Goal: Task Accomplishment & Management: Complete application form

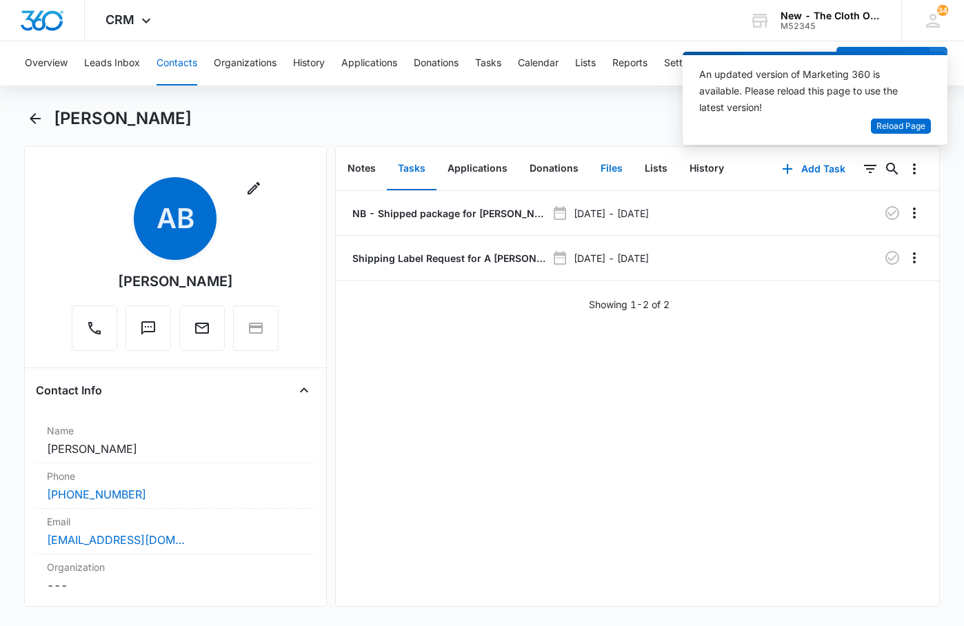
click at [612, 172] on button "Files" at bounding box center [611, 169] width 44 height 43
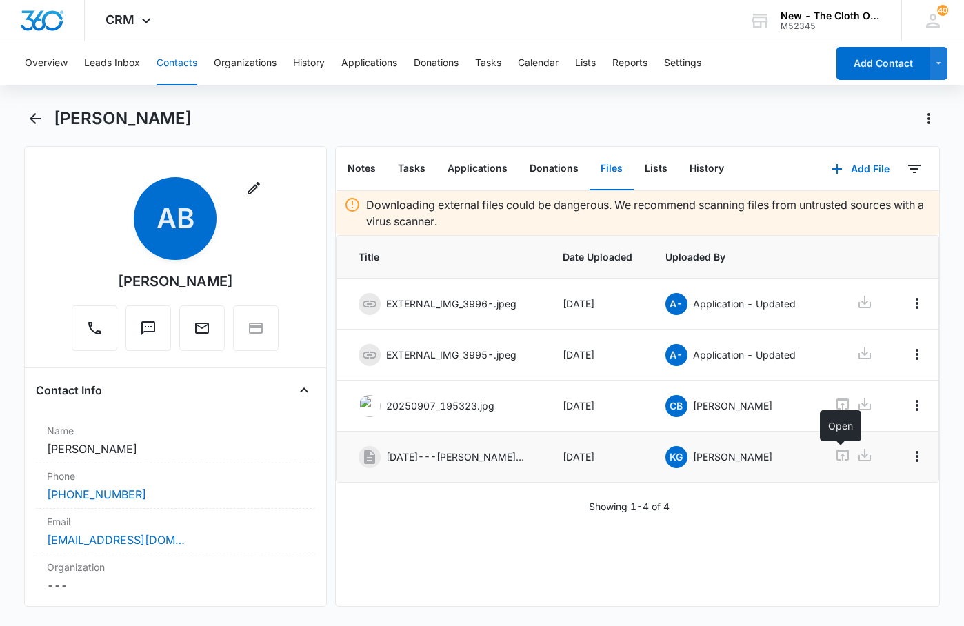
click at [843, 457] on icon at bounding box center [842, 455] width 17 height 17
click at [483, 61] on button "Tasks" at bounding box center [488, 63] width 26 height 44
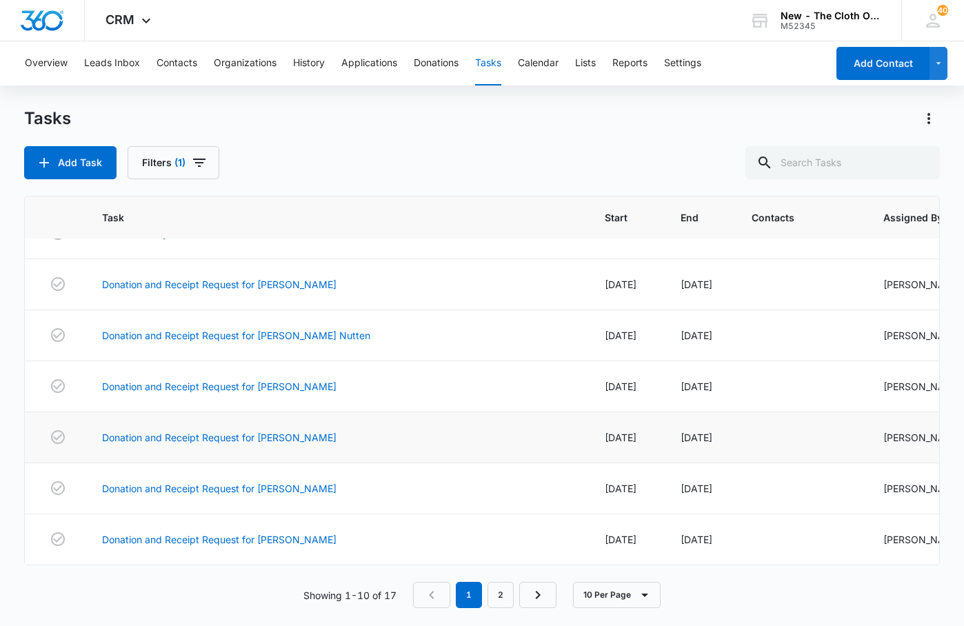
scroll to position [256, 0]
click at [488, 591] on link "2" at bounding box center [500, 595] width 26 height 26
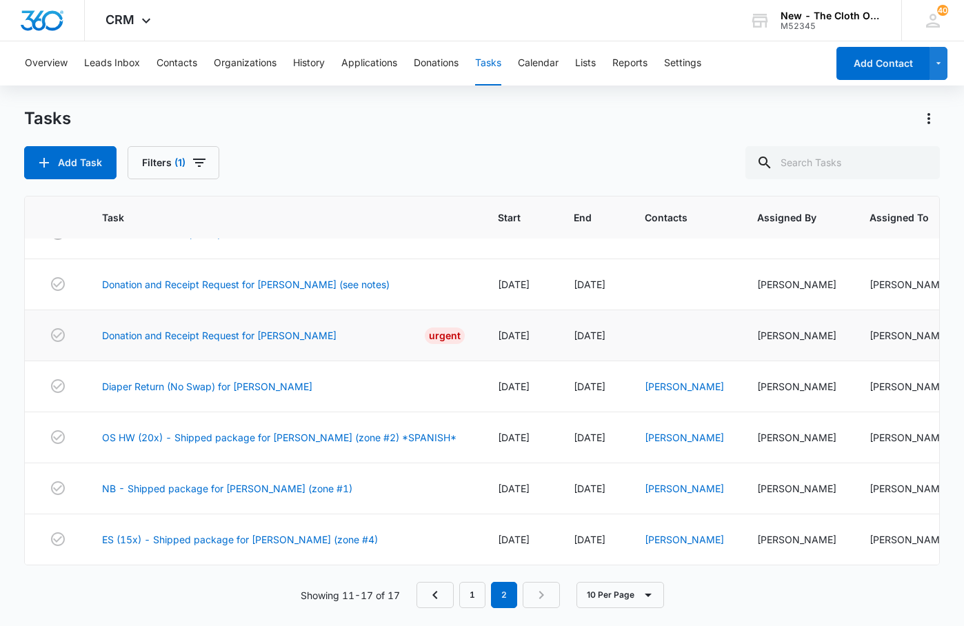
scroll to position [85, 0]
click at [257, 430] on link "OS HW (20x) - Shipped package for Odilia Herrera (zone #2) *SPANISH*" at bounding box center [279, 437] width 354 height 14
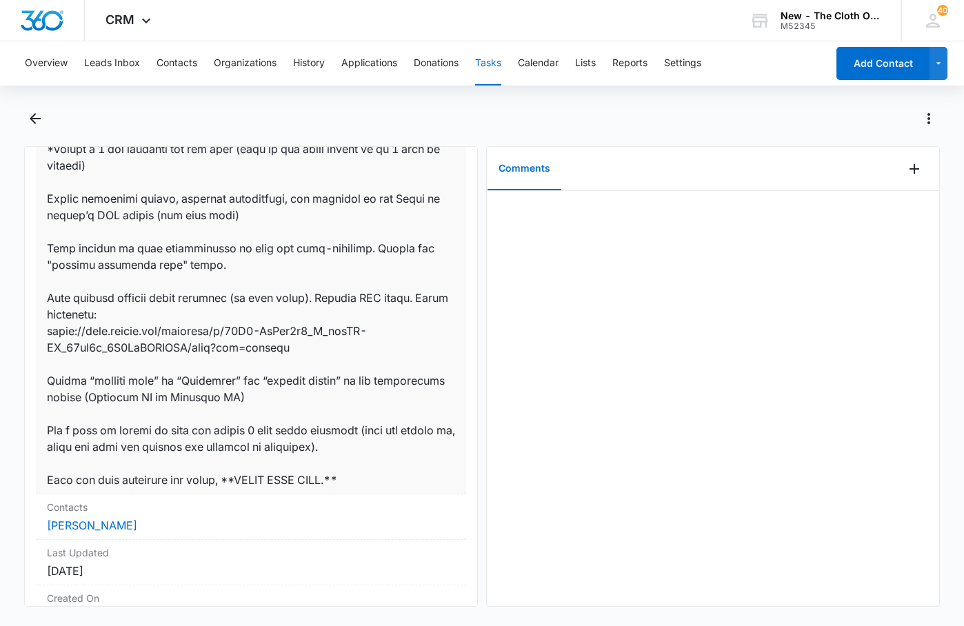
scroll to position [896, 0]
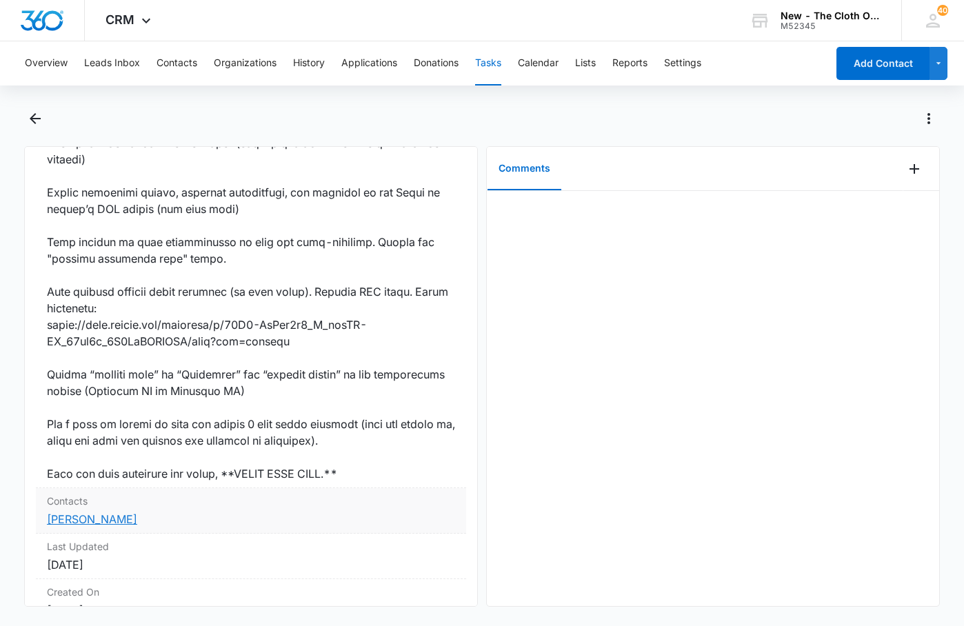
click at [83, 519] on link "Odilia Herrera" at bounding box center [92, 519] width 90 height 14
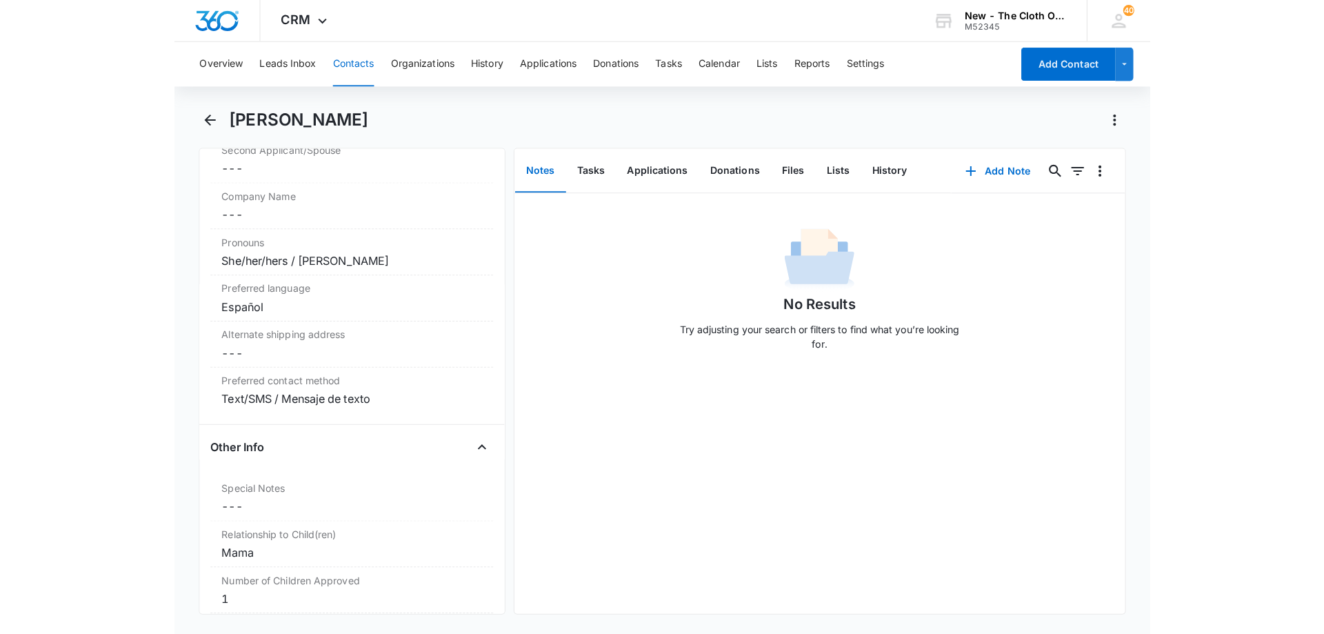
scroll to position [1103, 0]
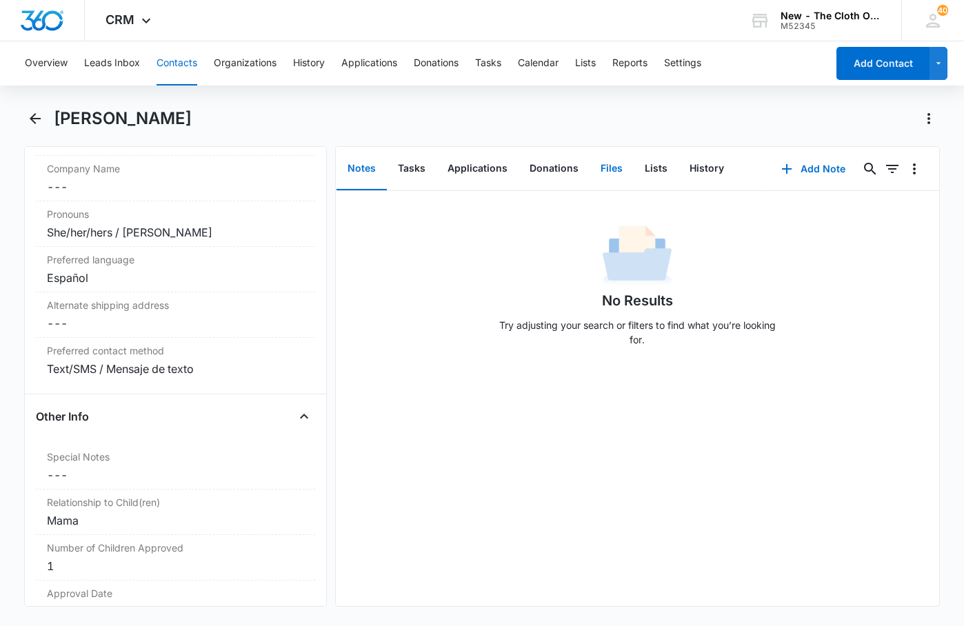
click at [606, 169] on button "Files" at bounding box center [611, 169] width 44 height 43
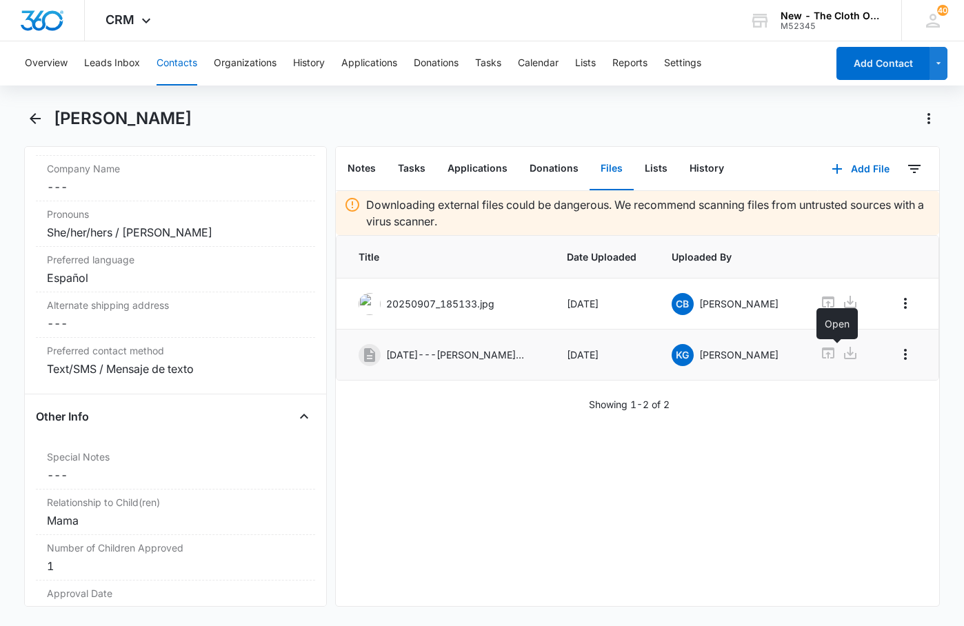
click at [836, 356] on icon at bounding box center [828, 353] width 17 height 17
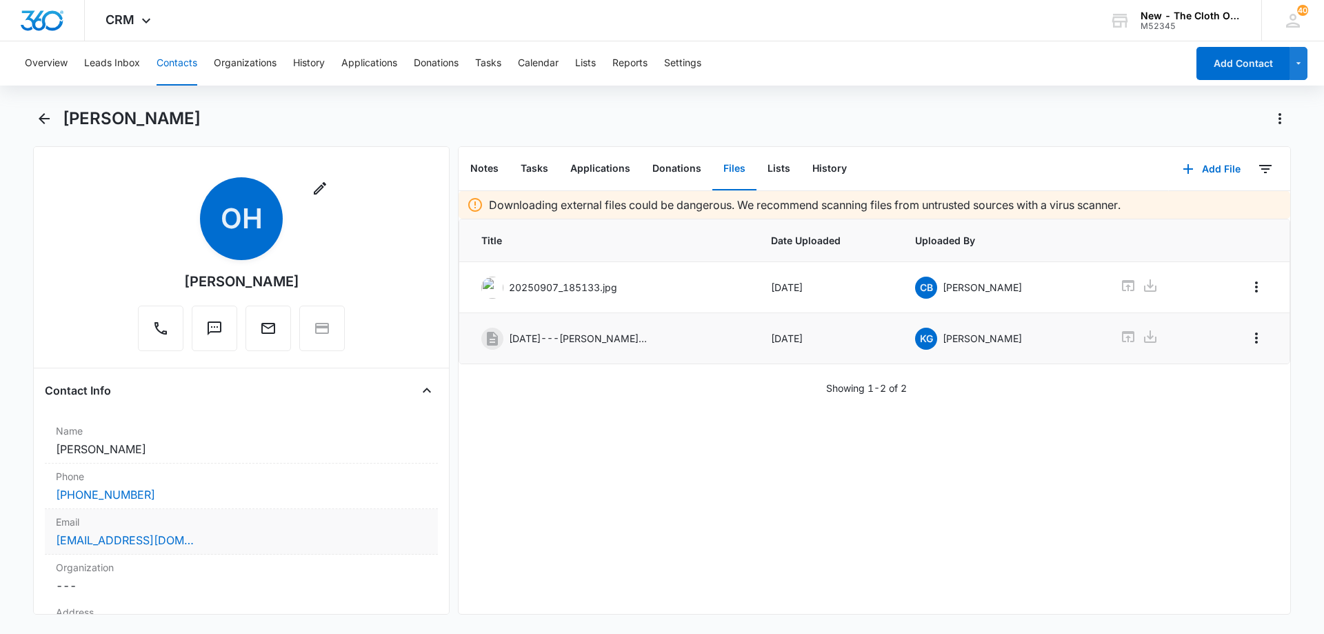
click at [196, 532] on div "Odieztrellita@gmail.com" at bounding box center [241, 540] width 371 height 17
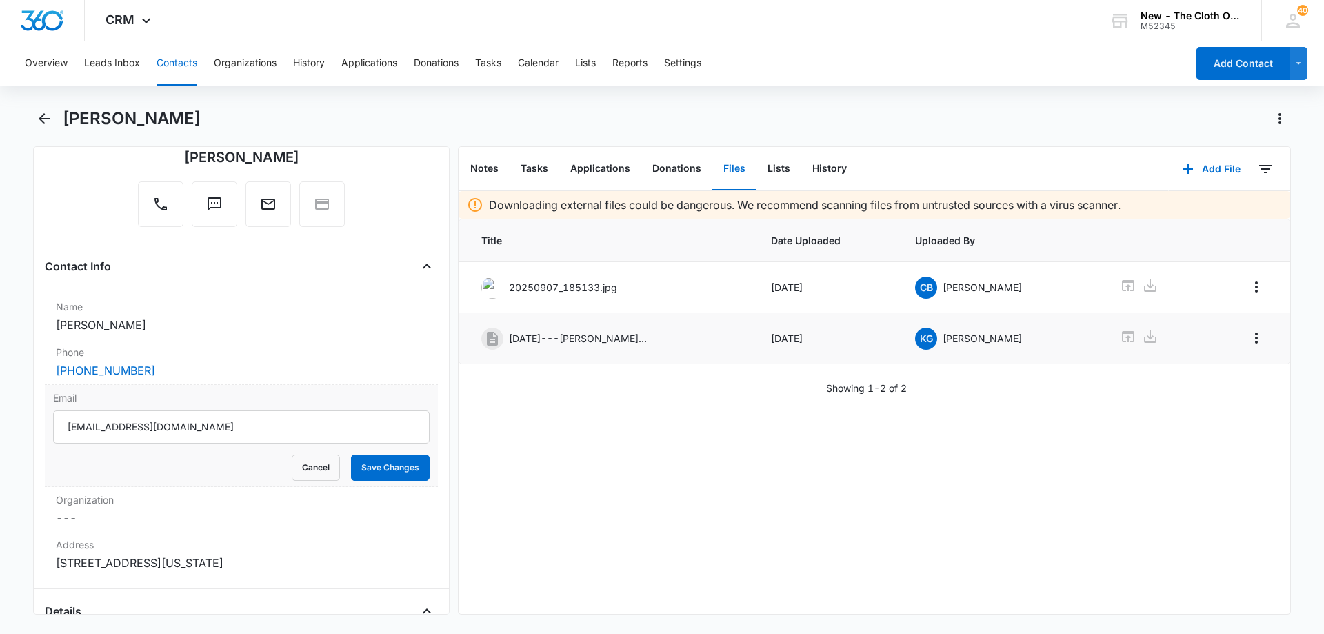
scroll to position [138, 0]
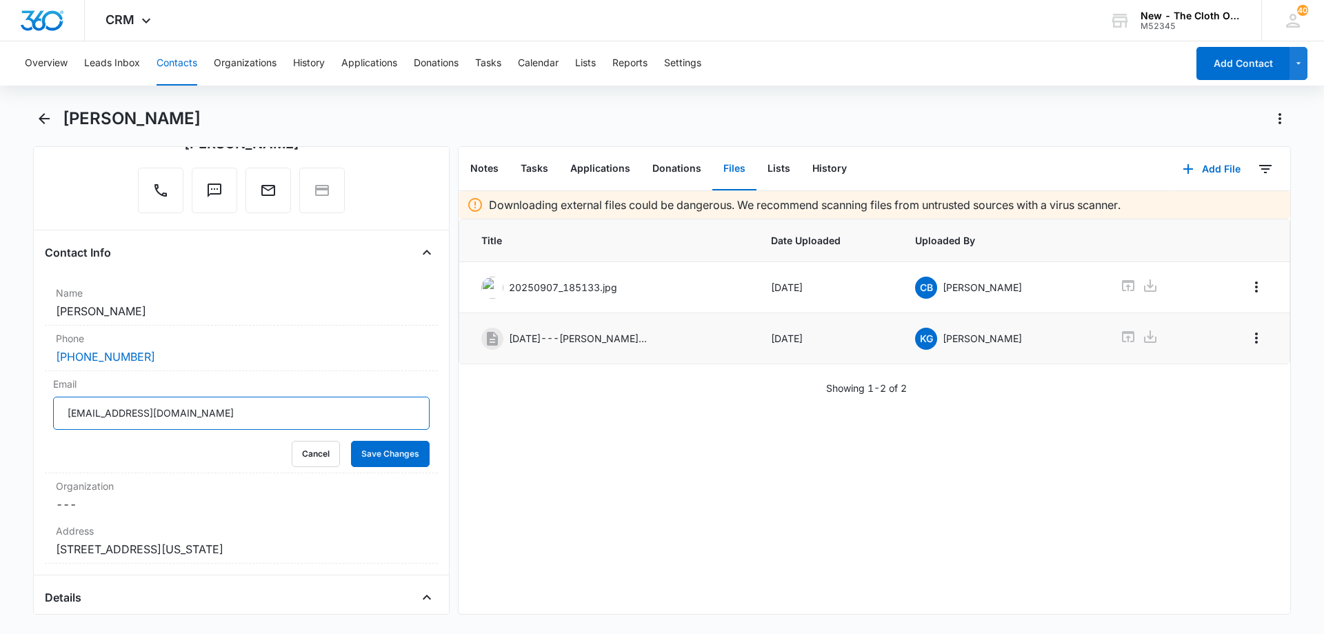
drag, startPoint x: 218, startPoint y: 416, endPoint x: 0, endPoint y: 392, distance: 219.1
click at [0, 392] on main "Odilia Herrera Remove OH Odilia Herrera Contact Info Name Cancel Save Changes O…" at bounding box center [662, 369] width 1324 height 523
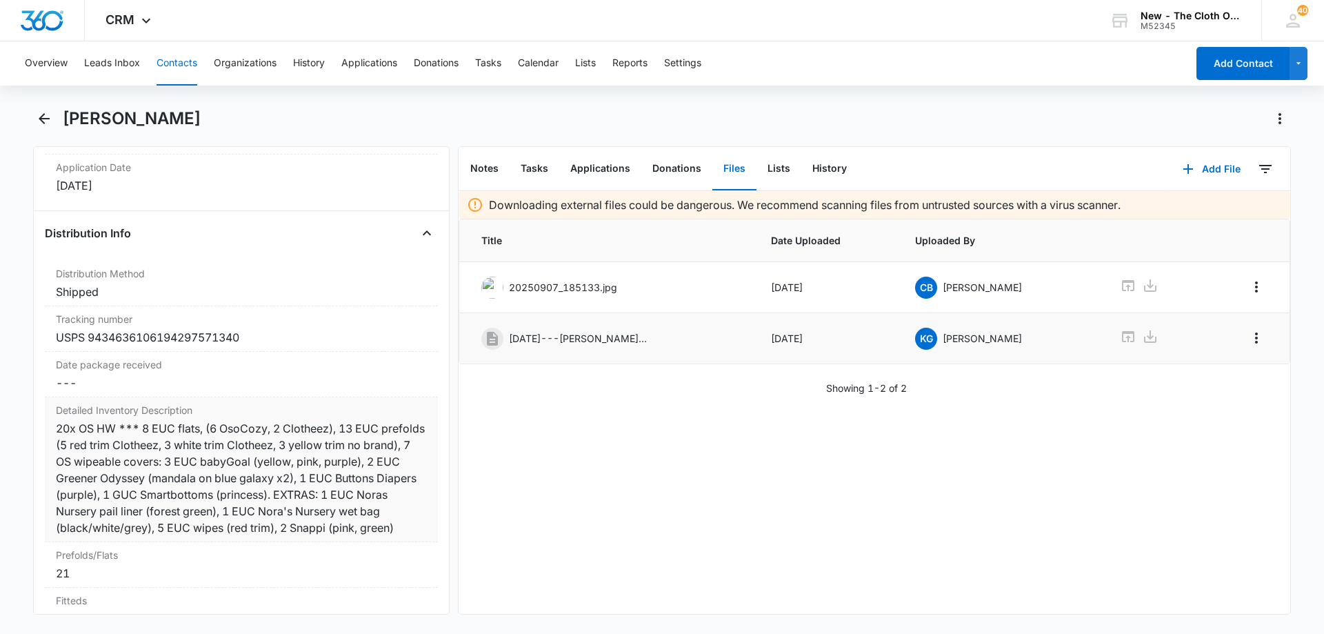
scroll to position [3309, 0]
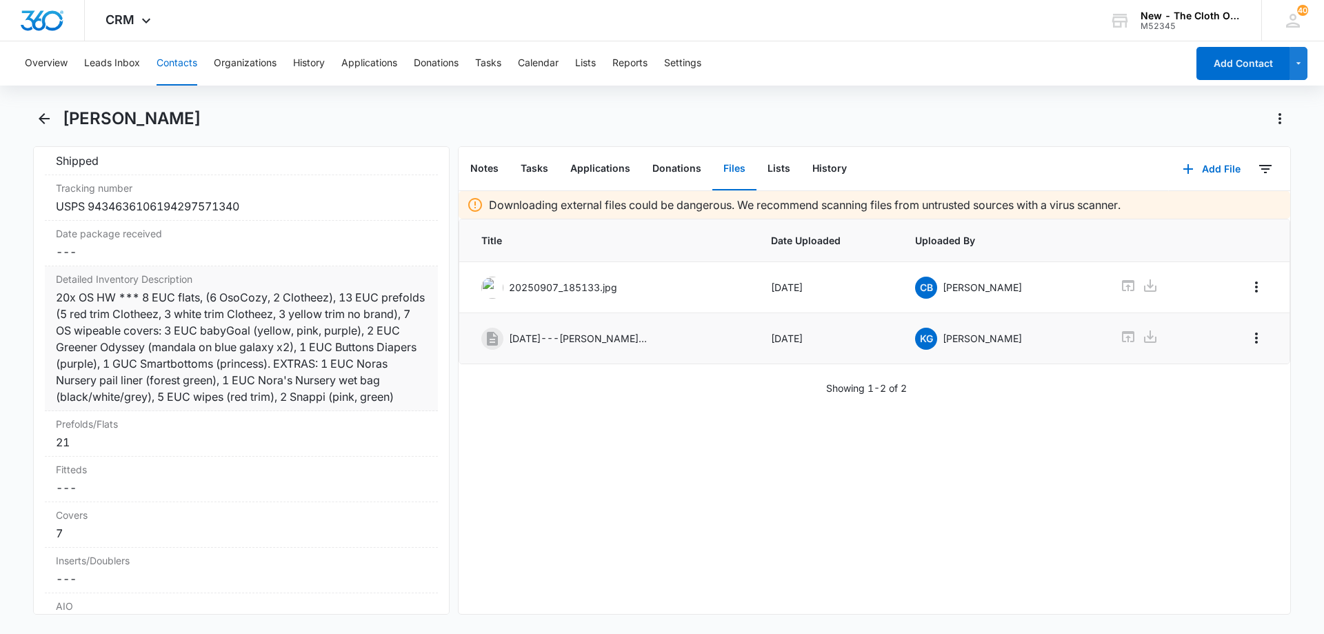
click at [295, 405] on div "20x OS HW *** 8 EUC flats, (6 OsoCozy, 2 Clotheez), 13 EUC prefolds (5 red trim…" at bounding box center [241, 347] width 371 height 116
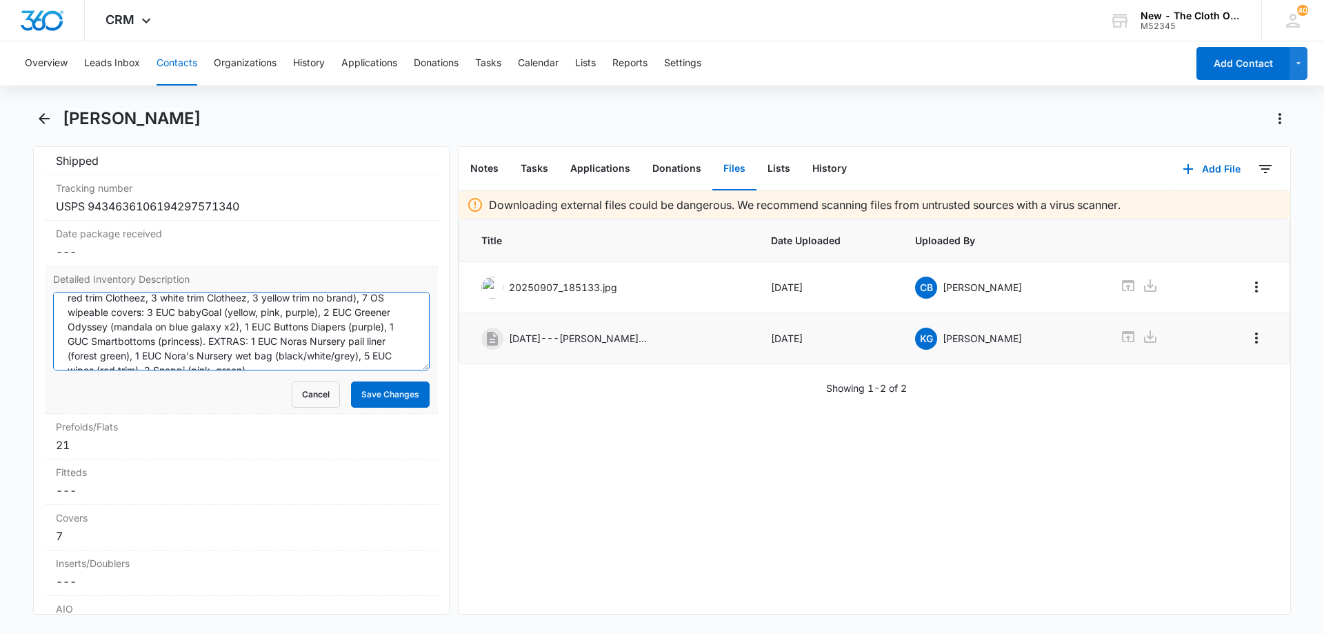
scroll to position [0, 0]
drag, startPoint x: 382, startPoint y: 358, endPoint x: 139, endPoint y: 311, distance: 247.2
click at [139, 311] on textarea "20x OS HW *** 8 EUC flats, (6 OsoCozy, 2 Clotheez), 13 EUC prefolds (5 red trim…" at bounding box center [241, 331] width 376 height 79
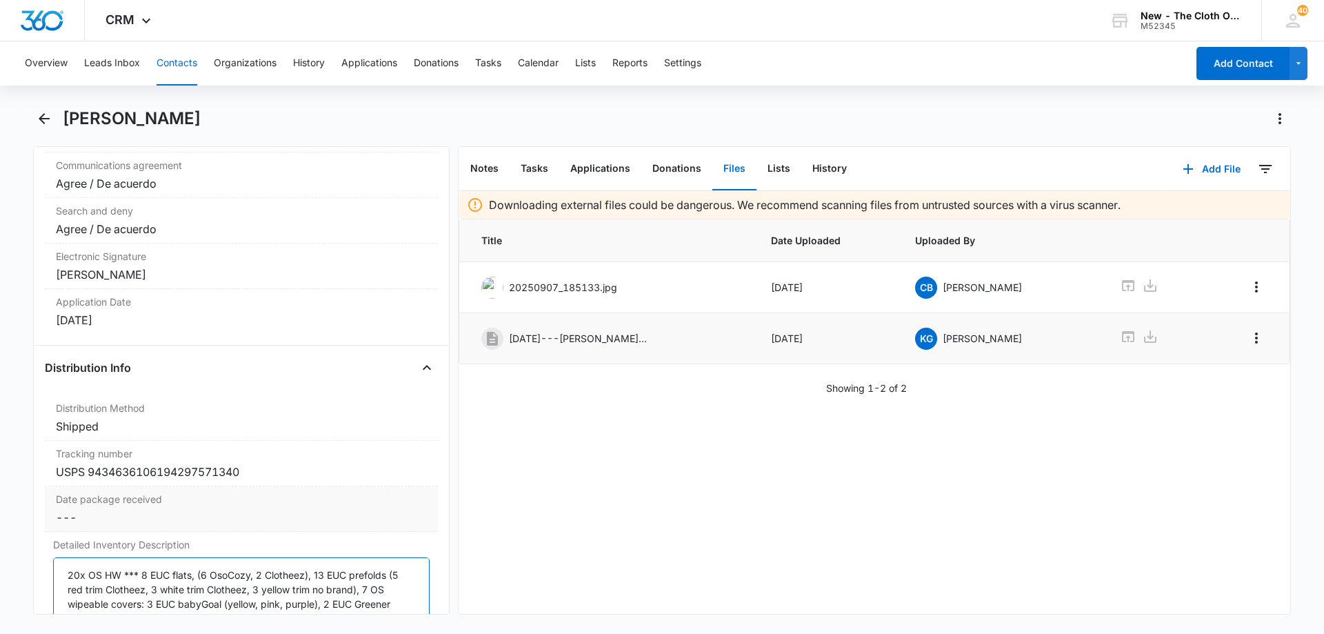
scroll to position [3171, 0]
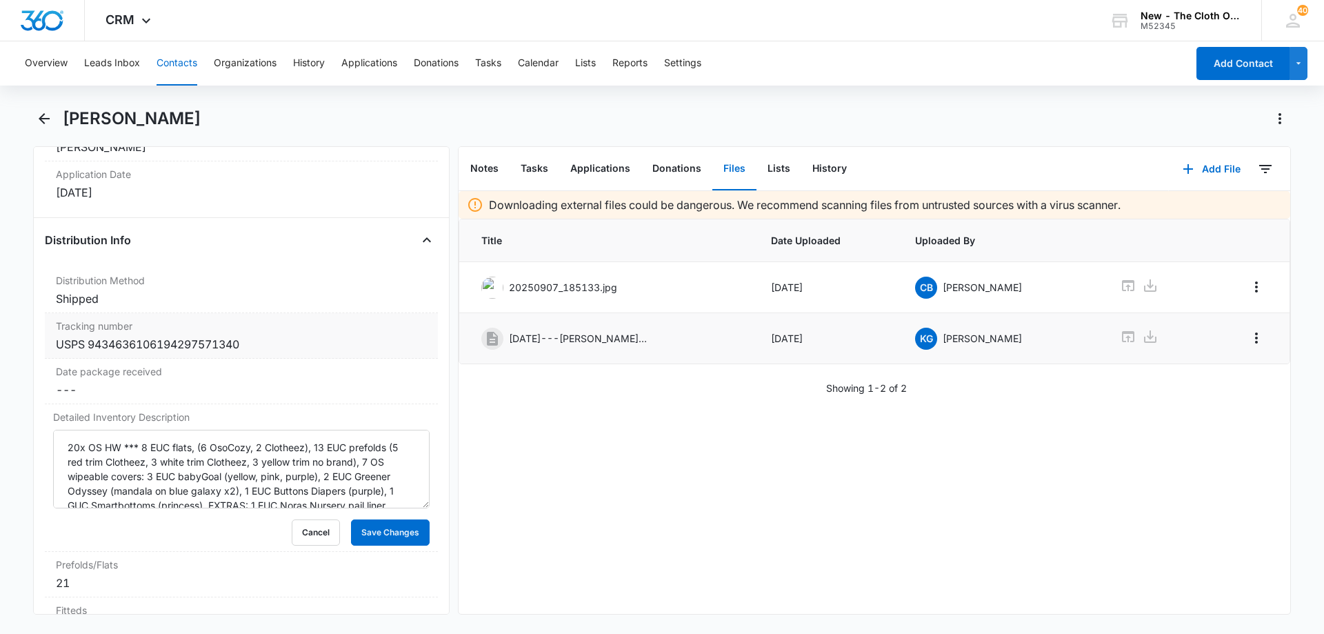
click at [275, 341] on div "USPS 9434636106194297571340" at bounding box center [241, 344] width 371 height 17
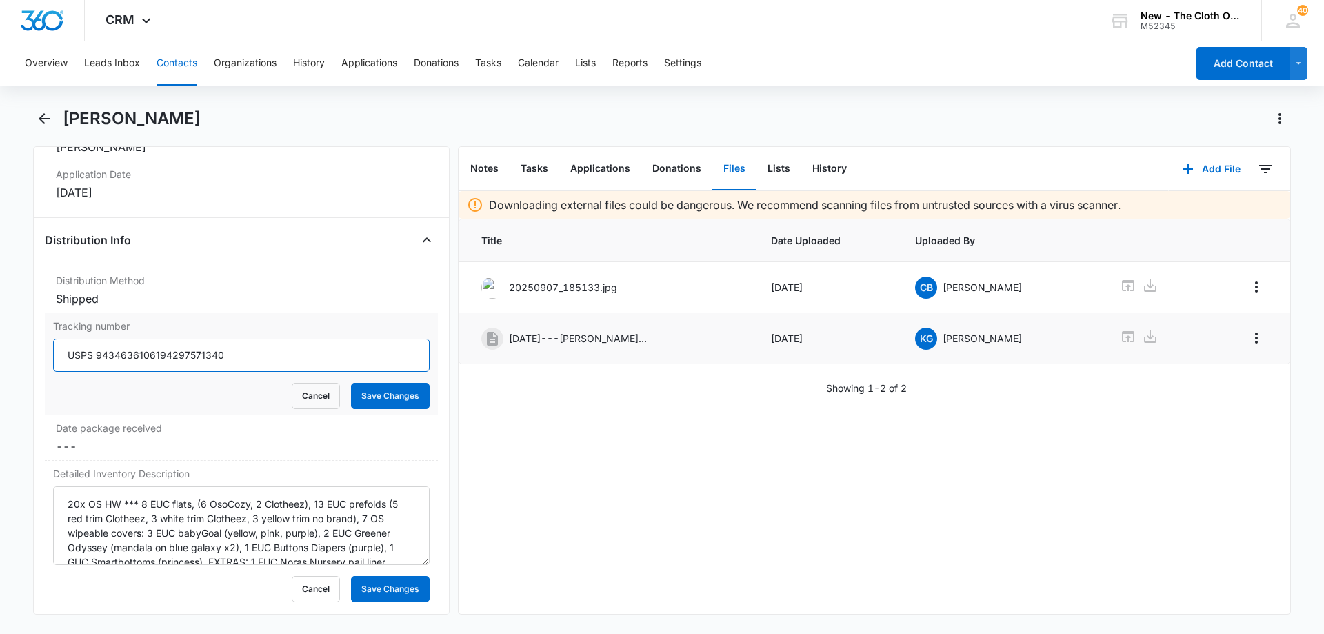
drag, startPoint x: 238, startPoint y: 359, endPoint x: 97, endPoint y: 364, distance: 140.7
click at [97, 364] on input "USPS 9434636106194297571340" at bounding box center [241, 355] width 376 height 33
click at [543, 173] on button "Tasks" at bounding box center [535, 169] width 50 height 43
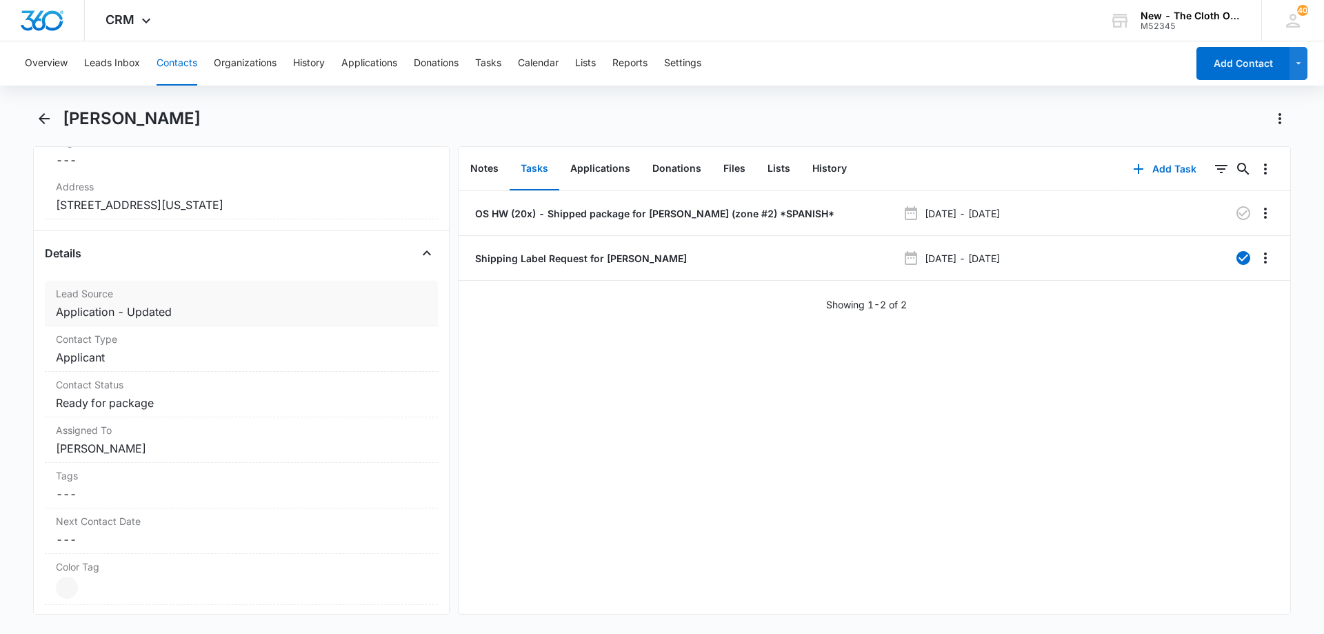
scroll to position [483, 0]
click at [963, 170] on button "Add Task" at bounding box center [1164, 168] width 91 height 33
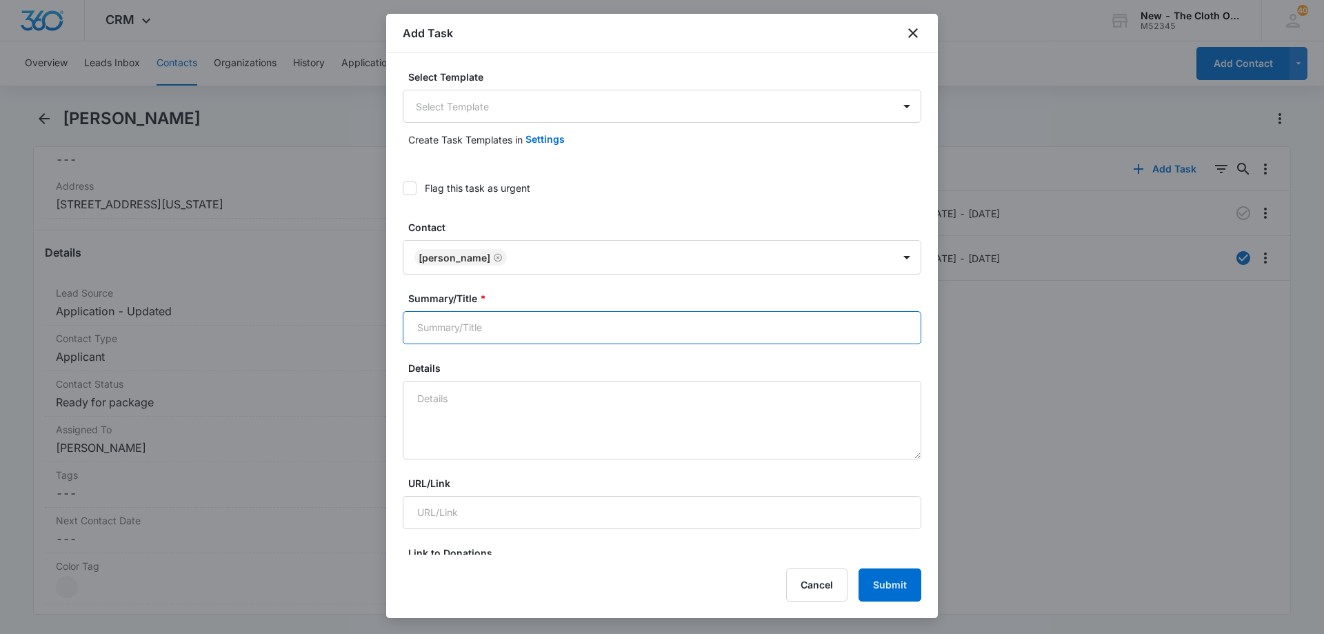
click at [478, 325] on input "Summary/Title *" at bounding box center [662, 327] width 518 height 33
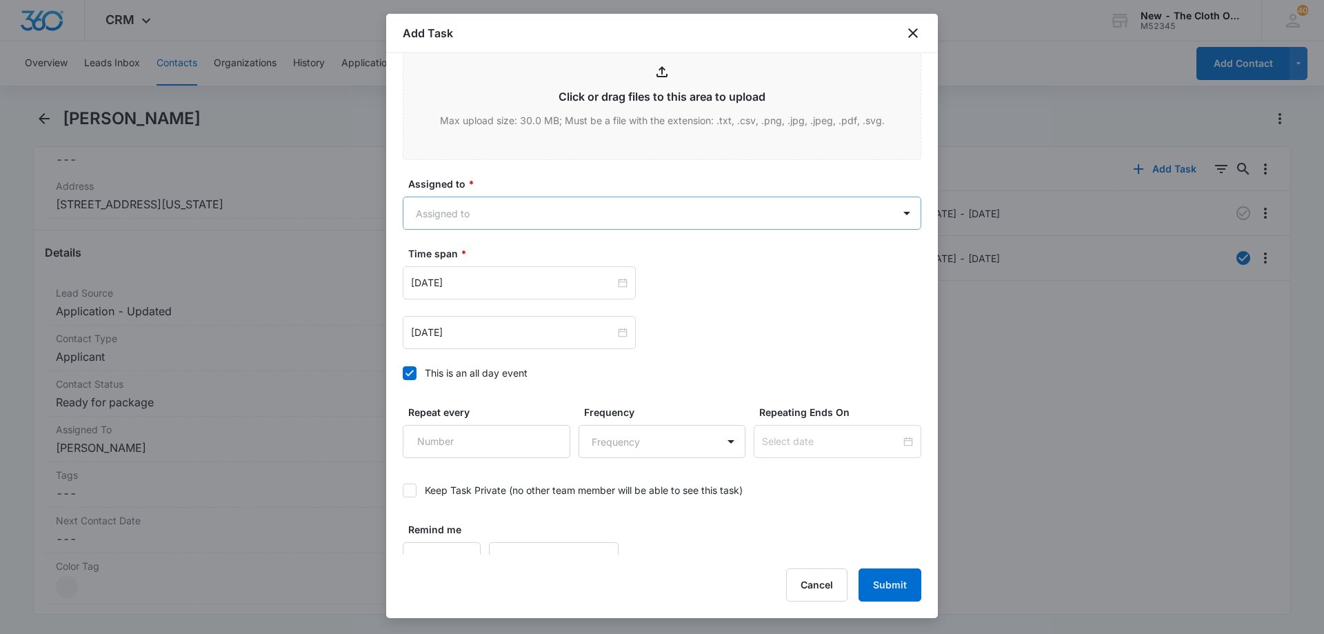
scroll to position [758, 0]
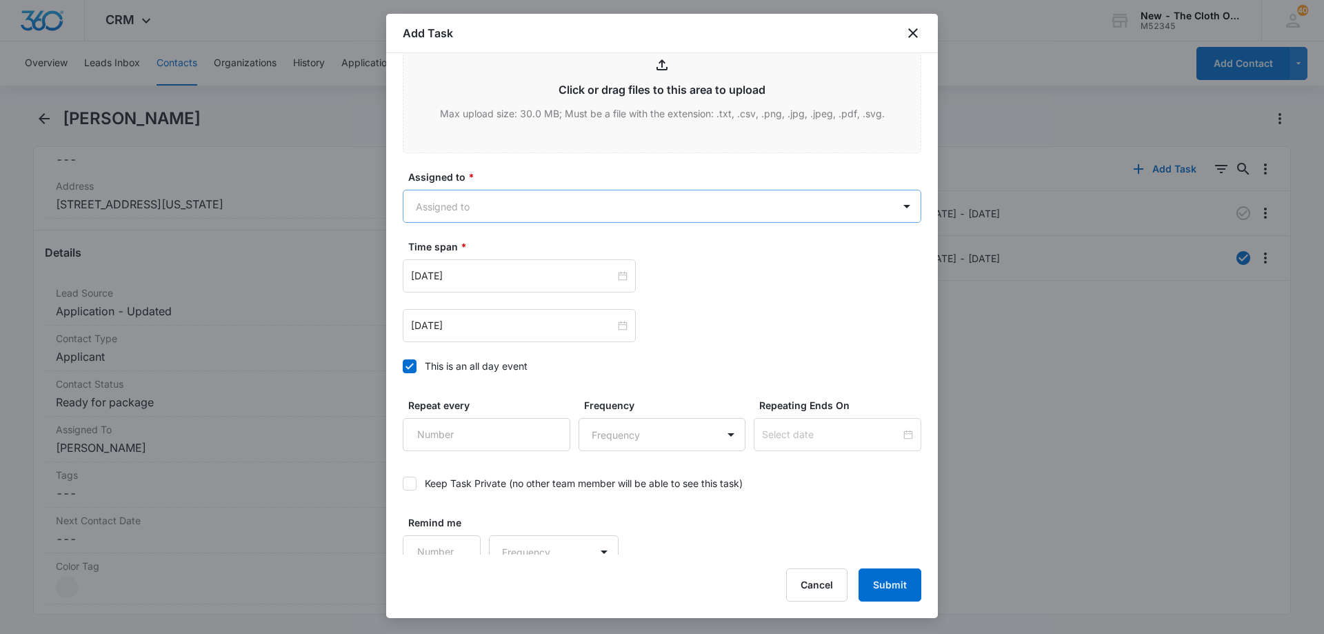
type input "One week follow up O Hererra"
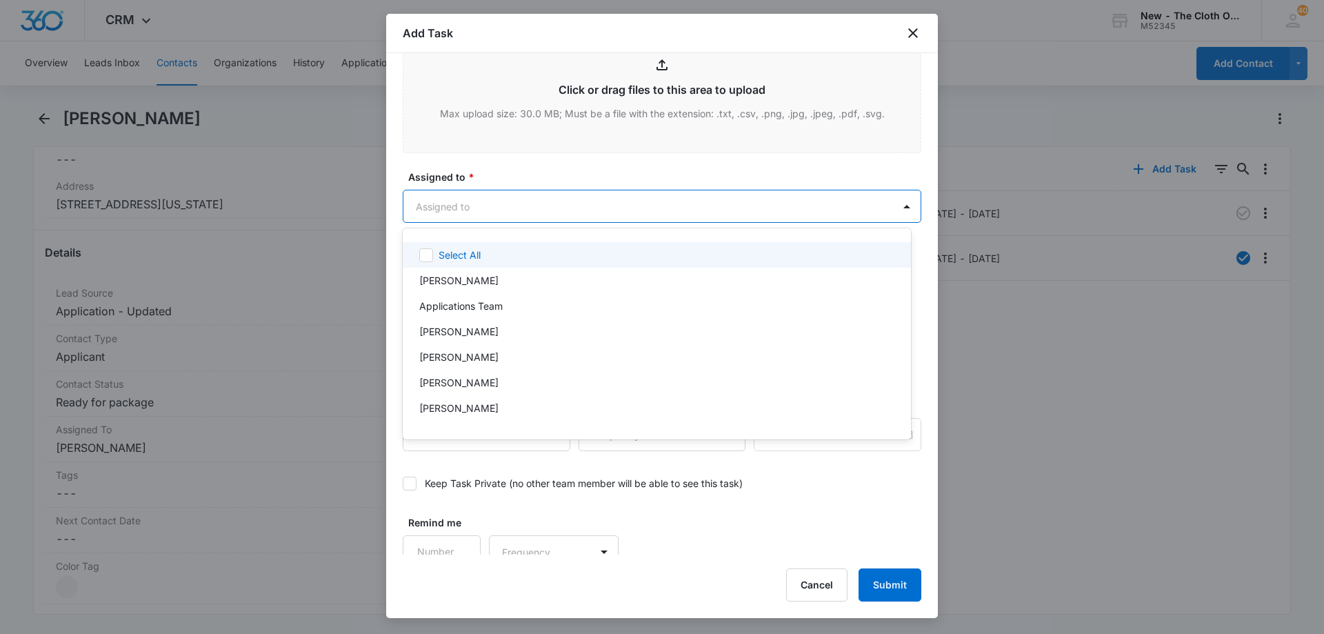
click at [488, 198] on body "CRM Apps Reputation Forms CRM Email Social Ads Intelligence Brand Settings New …" at bounding box center [662, 317] width 1324 height 634
type input "ch"
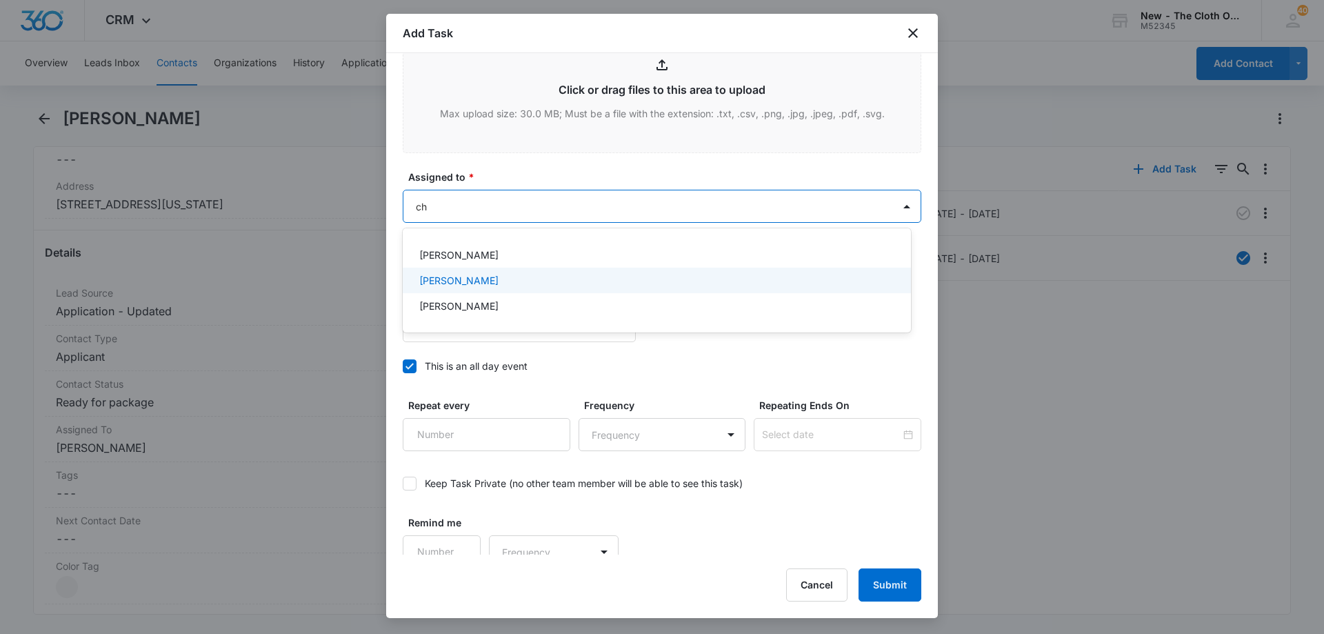
click at [493, 282] on p "[PERSON_NAME]" at bounding box center [458, 280] width 79 height 14
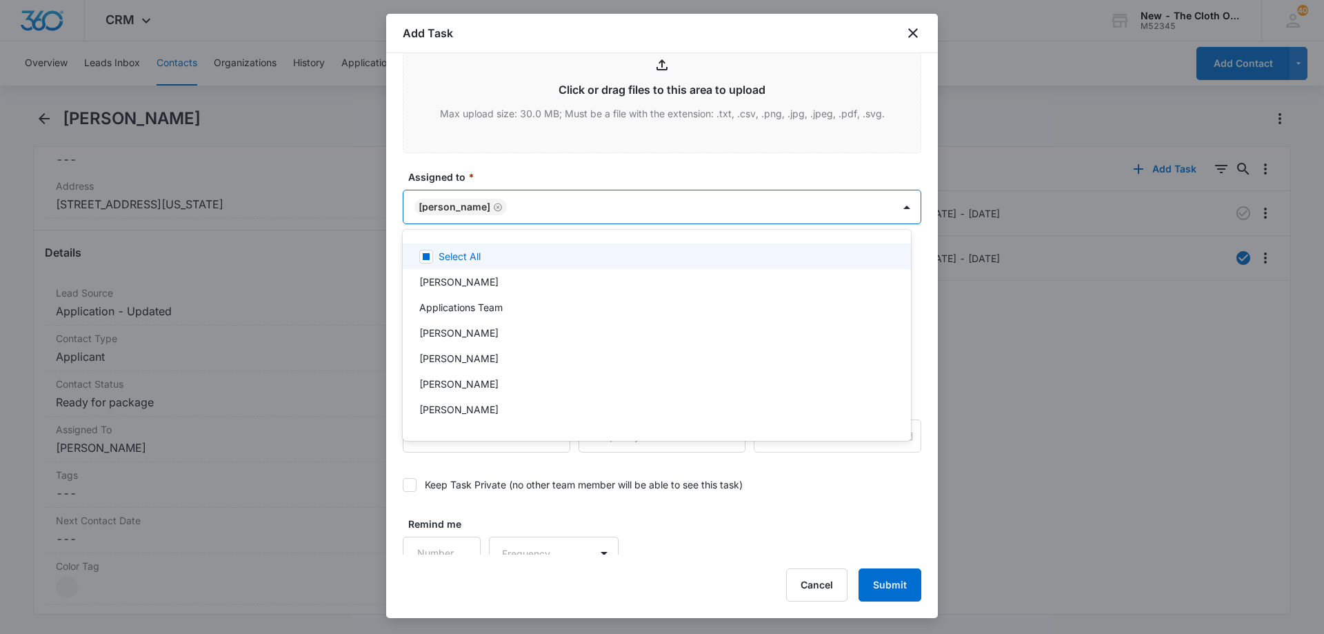
click at [607, 171] on div at bounding box center [662, 317] width 1324 height 634
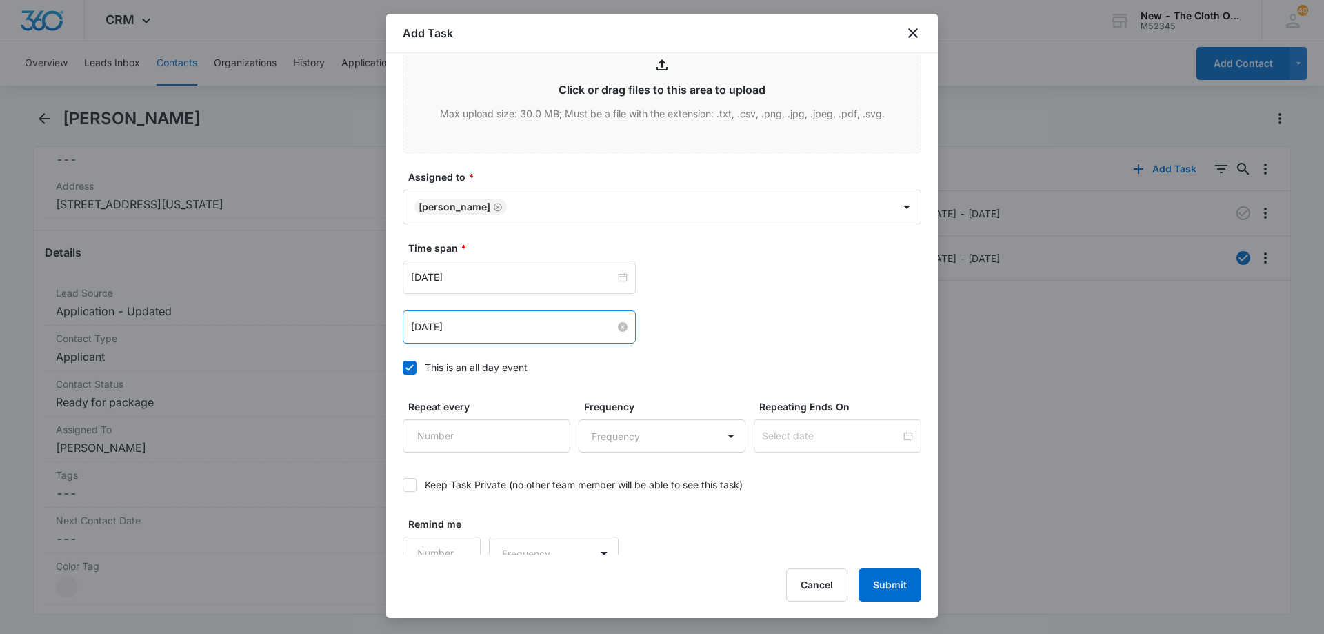
click at [507, 329] on input "[DATE]" at bounding box center [513, 326] width 204 height 15
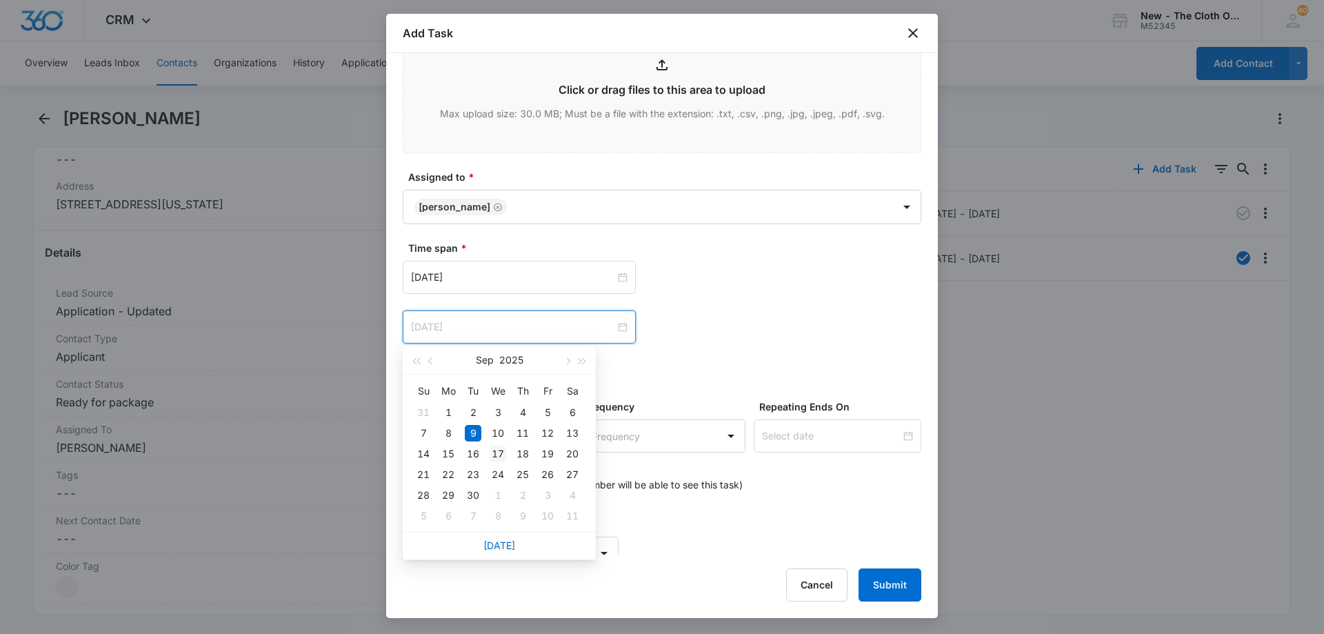
type input "[DATE]"
click at [500, 454] on div "17" at bounding box center [498, 453] width 17 height 17
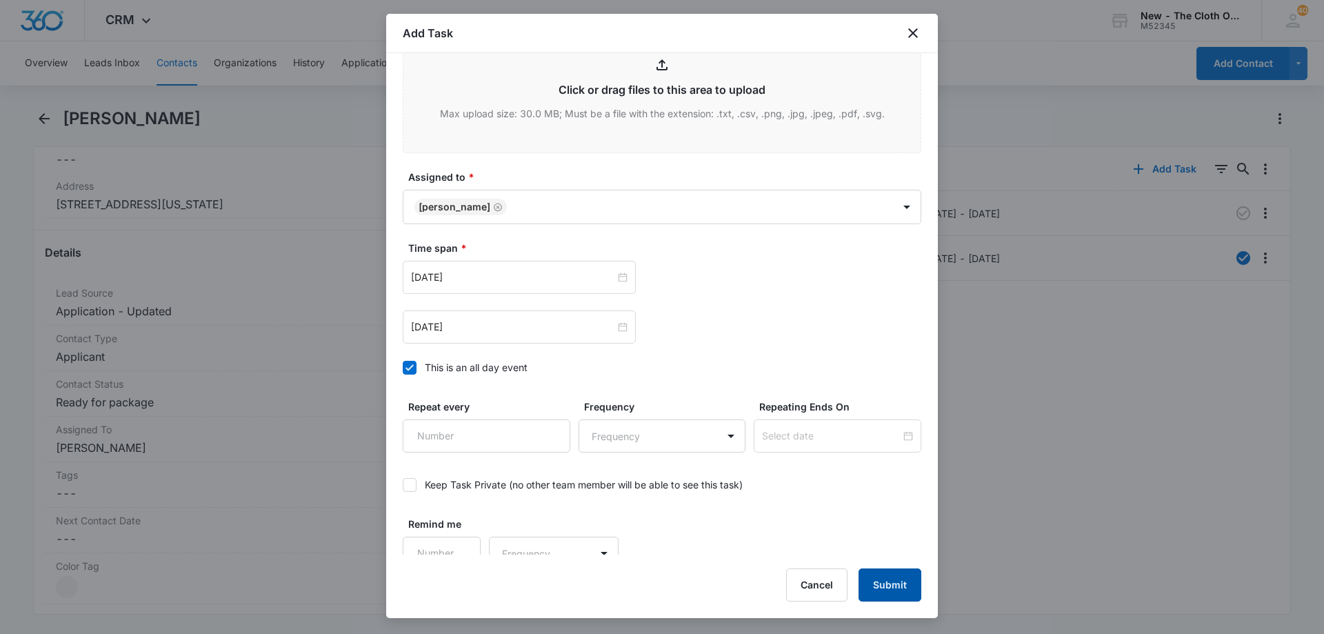
click at [882, 577] on button "Submit" at bounding box center [889, 584] width 63 height 33
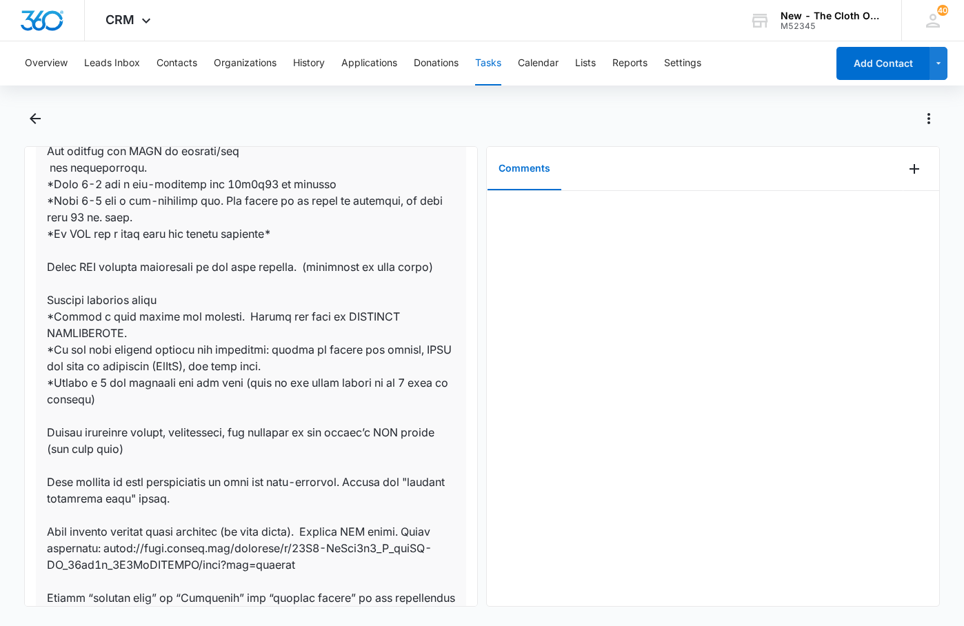
scroll to position [827, 0]
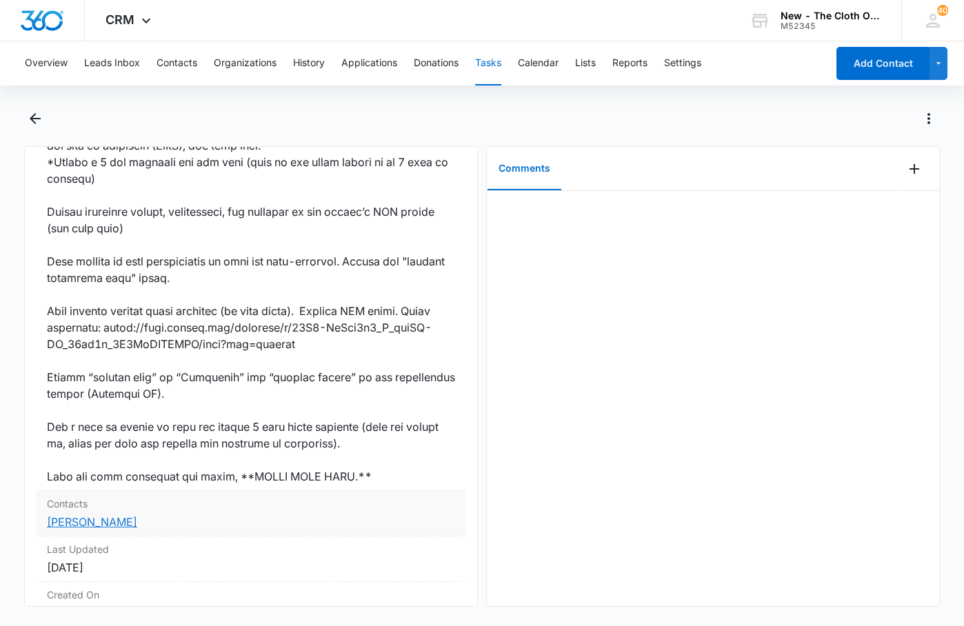
click at [74, 515] on link "Marci Hurst" at bounding box center [92, 522] width 90 height 14
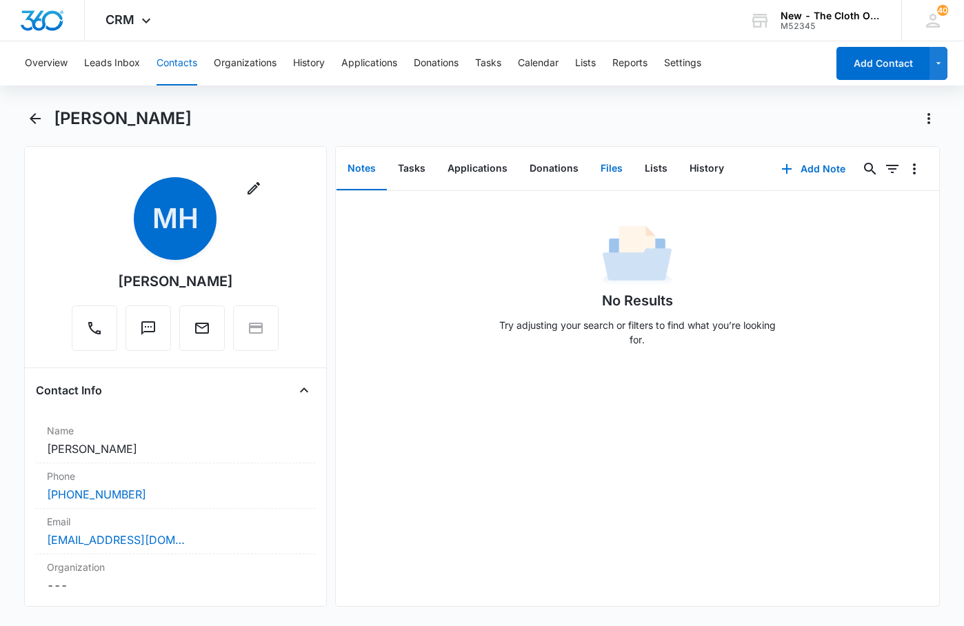
click at [612, 166] on button "Files" at bounding box center [611, 169] width 44 height 43
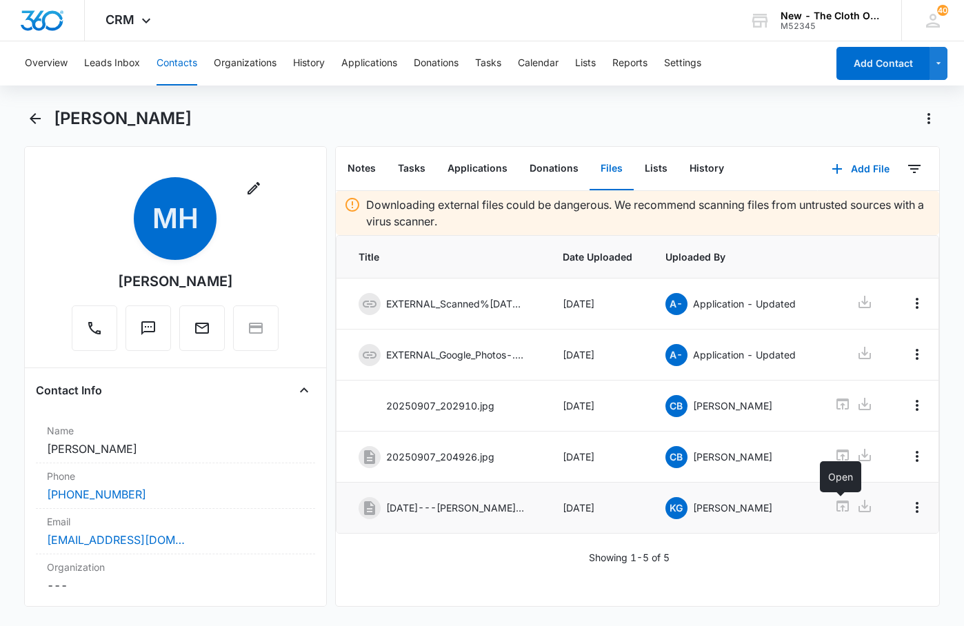
click at [836, 509] on icon at bounding box center [842, 506] width 12 height 11
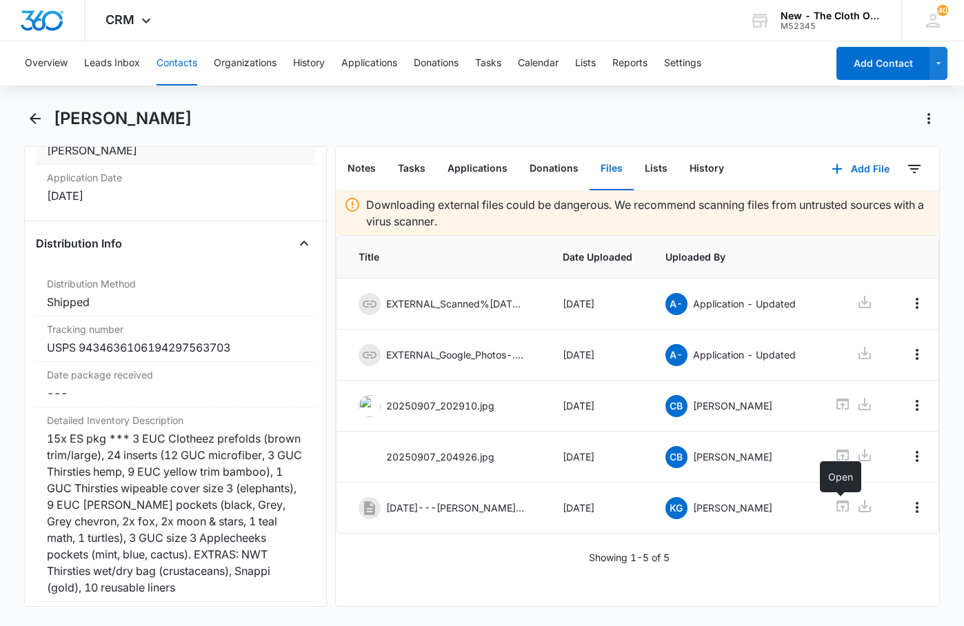
scroll to position [3240, 0]
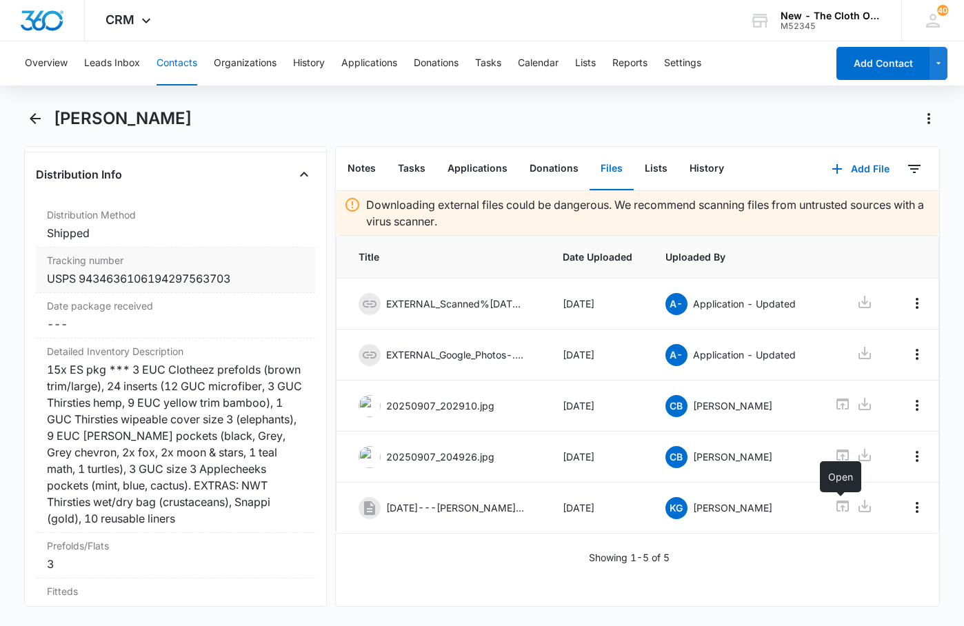
click at [194, 268] on label "Tracking number" at bounding box center [175, 260] width 257 height 14
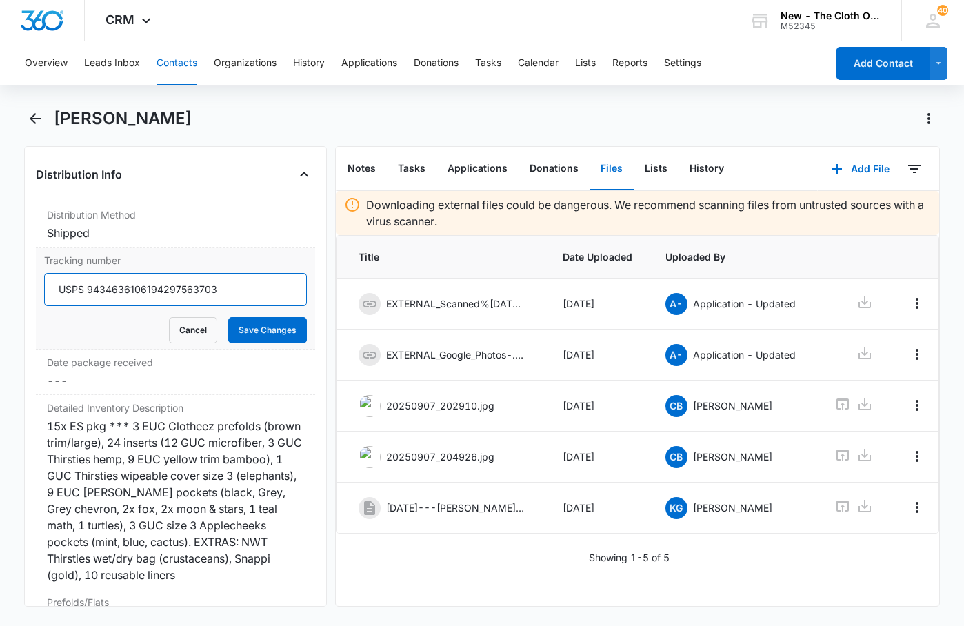
drag, startPoint x: 226, startPoint y: 359, endPoint x: 88, endPoint y: 359, distance: 137.9
click at [88, 306] on input "USPS 9434636106194297563703" at bounding box center [175, 289] width 263 height 33
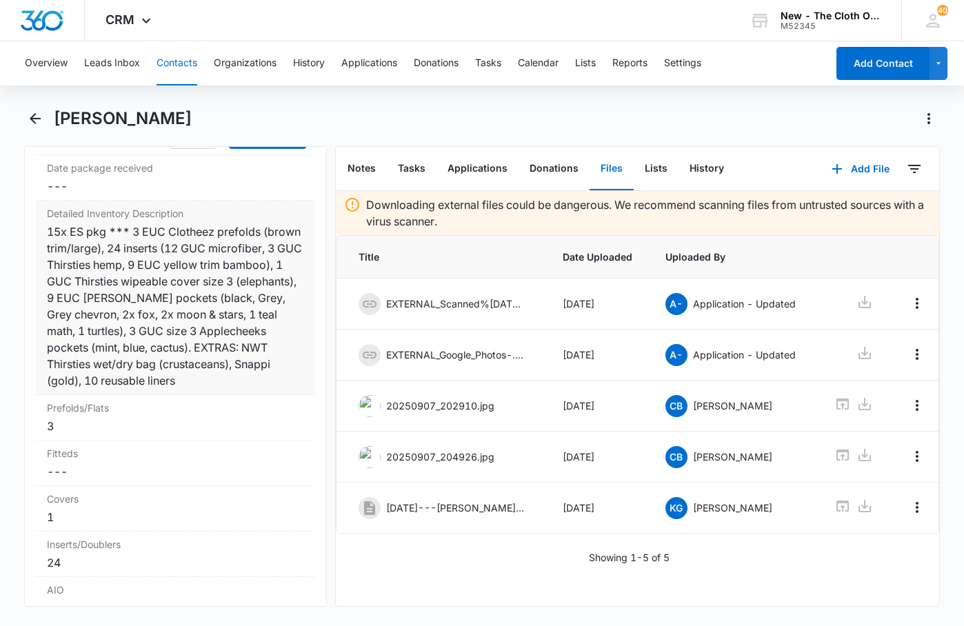
scroll to position [3447, 0]
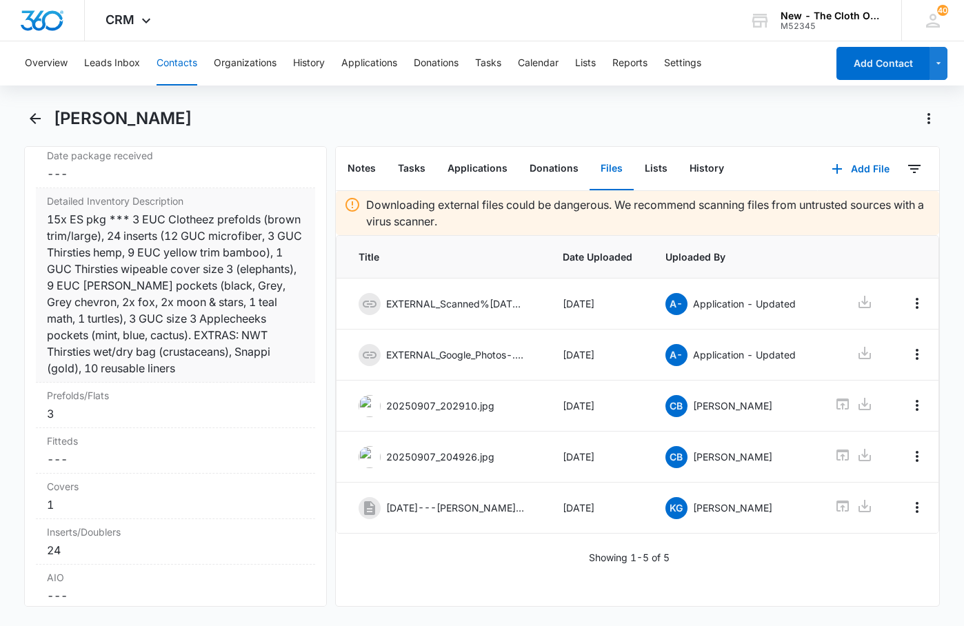
click at [185, 376] on div "15x ES pkg *** 3 EUC Clotheez prefolds (brown trim/large), 24 inserts (12 GUC m…" at bounding box center [175, 293] width 257 height 165
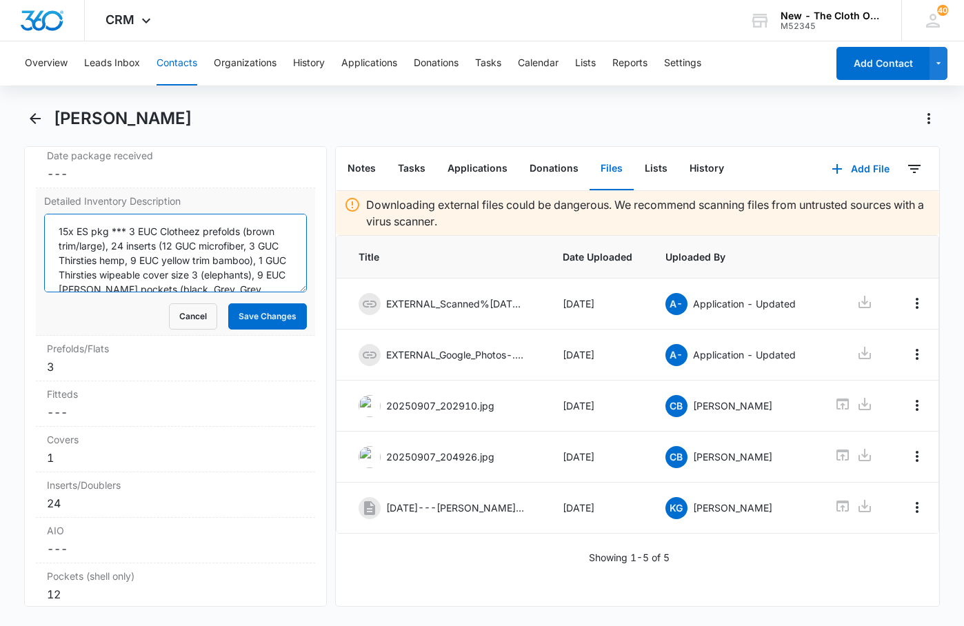
scroll to position [0, 0]
drag, startPoint x: 98, startPoint y: 327, endPoint x: 130, endPoint y: 296, distance: 44.4
click at [130, 292] on textarea "15x ES pkg *** 3 EUC Clotheez prefolds (brown trim/large), 24 inserts (12 GUC m…" at bounding box center [175, 253] width 263 height 79
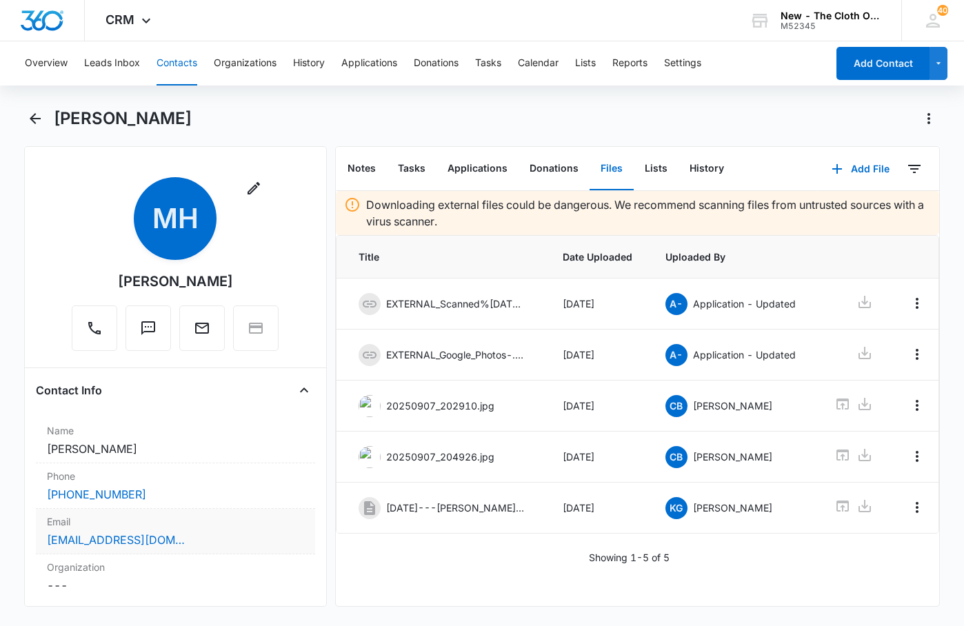
click at [246, 529] on div "Email Cancel Save Changes marciblossom@gmail.com" at bounding box center [175, 532] width 279 height 46
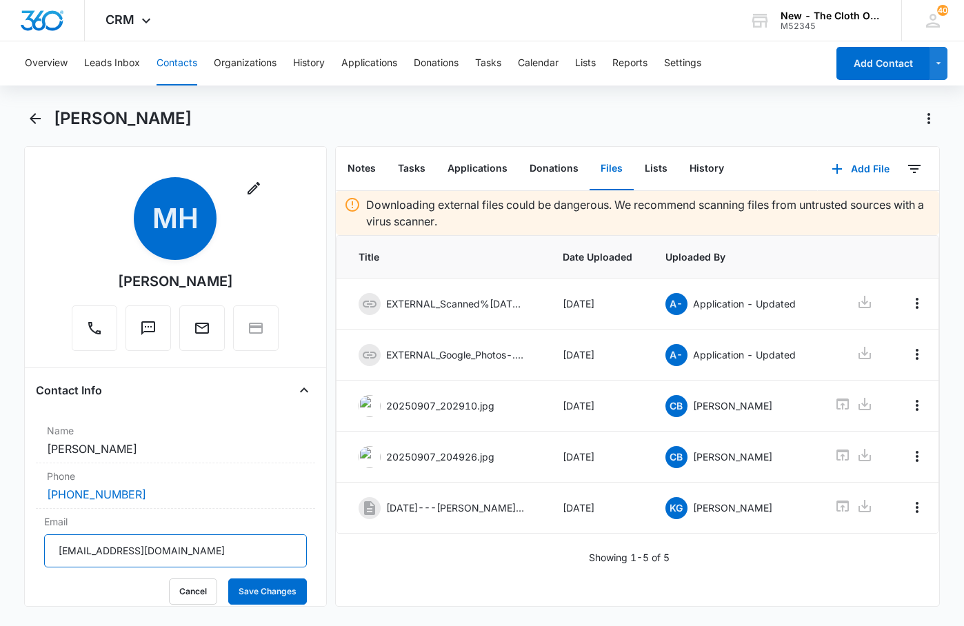
drag, startPoint x: 208, startPoint y: 560, endPoint x: -187, endPoint y: 540, distance: 395.6
click at [0, 540] on html "CRM Apps Reputation Forms CRM Email Social Ads Intelligence Brand Settings New …" at bounding box center [482, 313] width 964 height 626
click at [418, 167] on button "Tasks" at bounding box center [412, 169] width 50 height 43
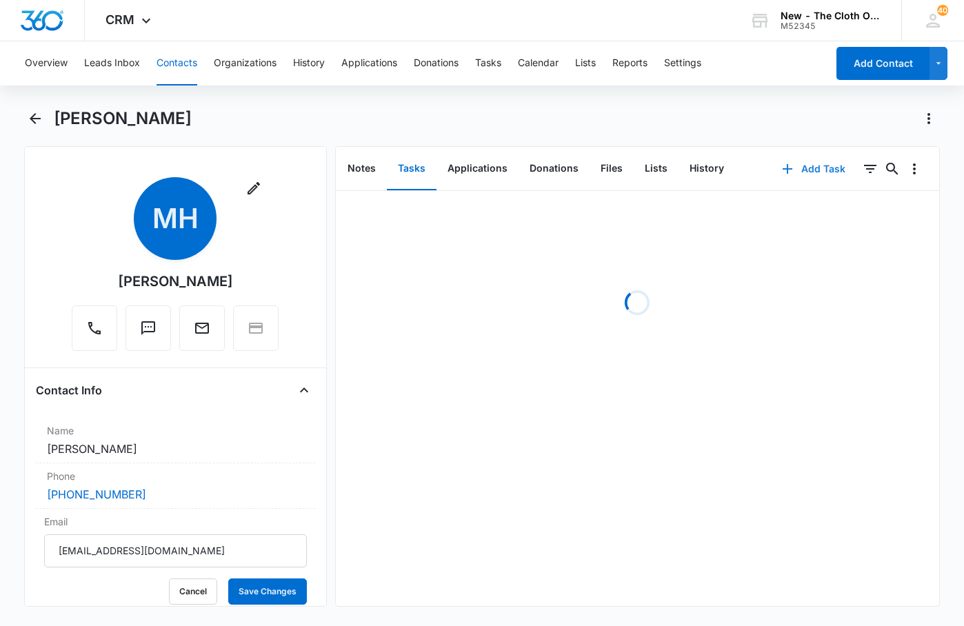
click at [807, 170] on button "Add Task" at bounding box center [813, 168] width 91 height 33
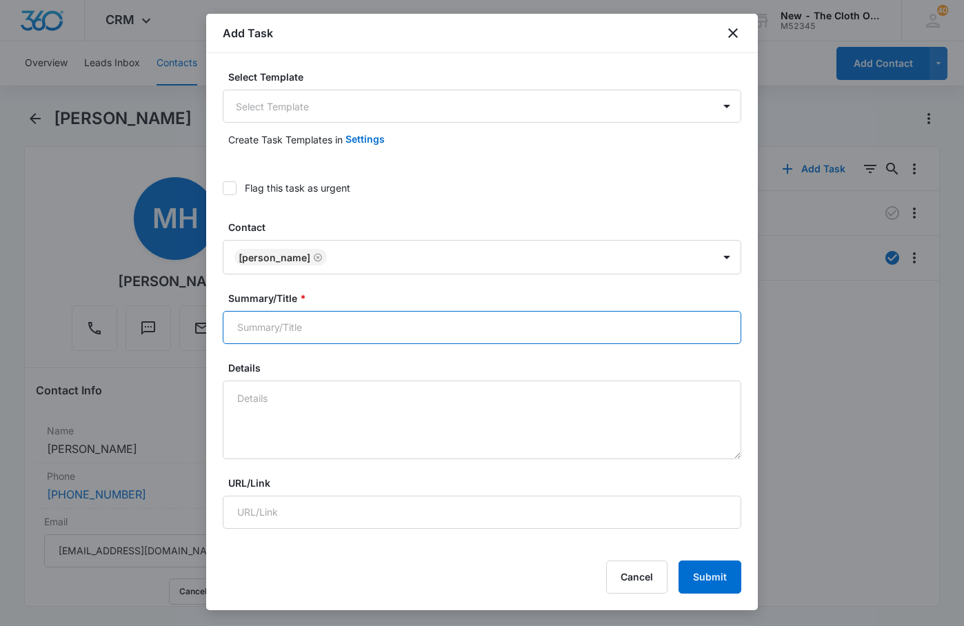
click at [316, 329] on input "Summary/Title *" at bounding box center [482, 327] width 518 height 33
type input "o"
type input "One week follow up M Hurst"
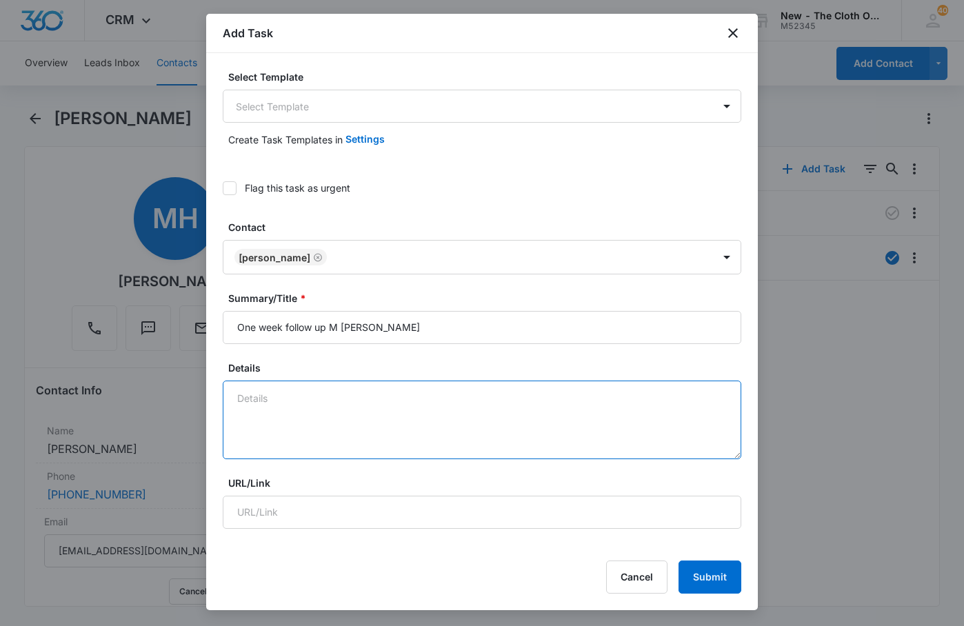
click at [328, 409] on textarea "Details" at bounding box center [482, 420] width 518 height 79
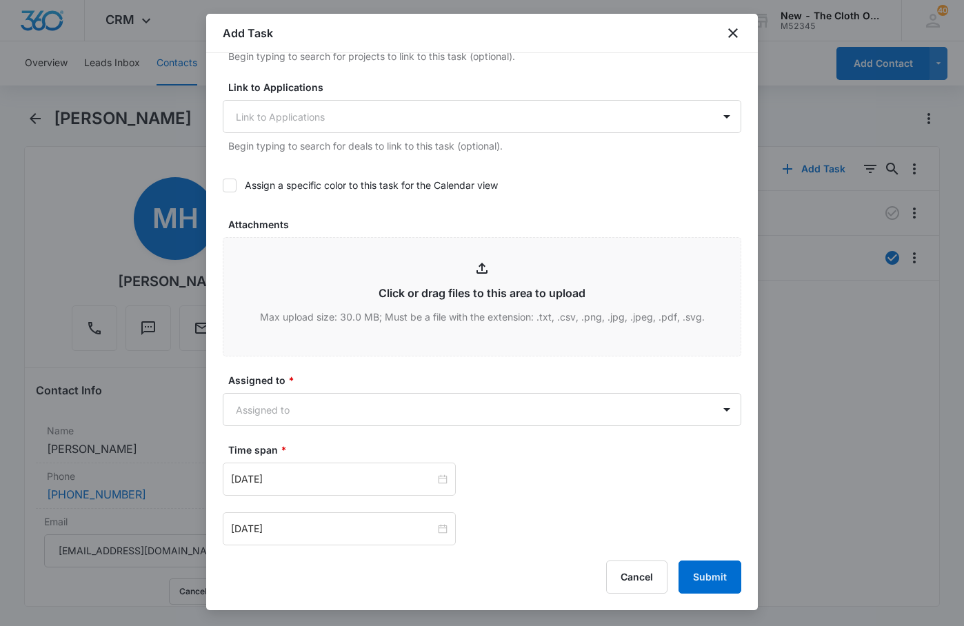
scroll to position [758, 0]
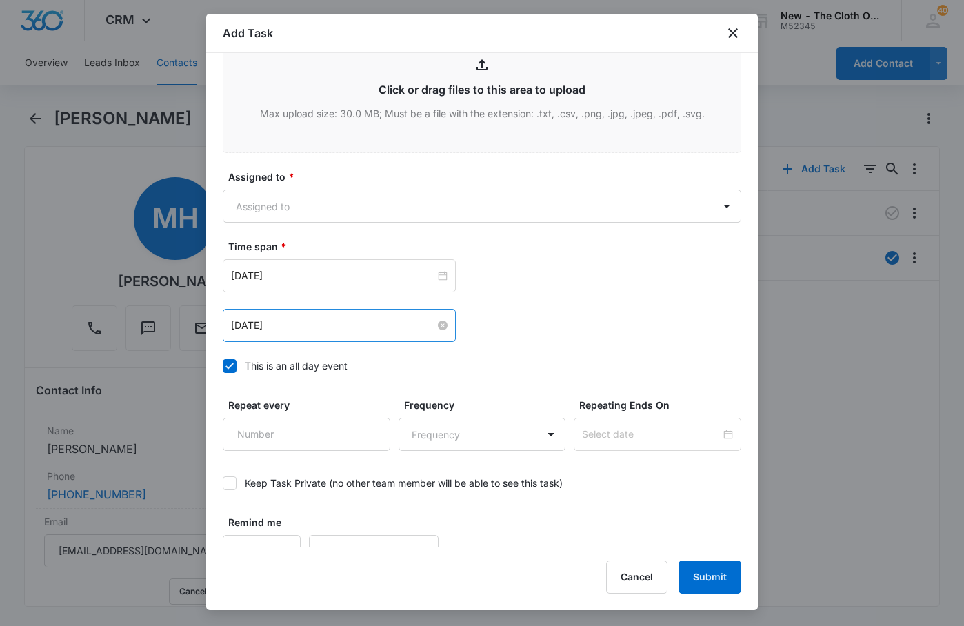
click at [308, 319] on input "[DATE]" at bounding box center [333, 325] width 204 height 15
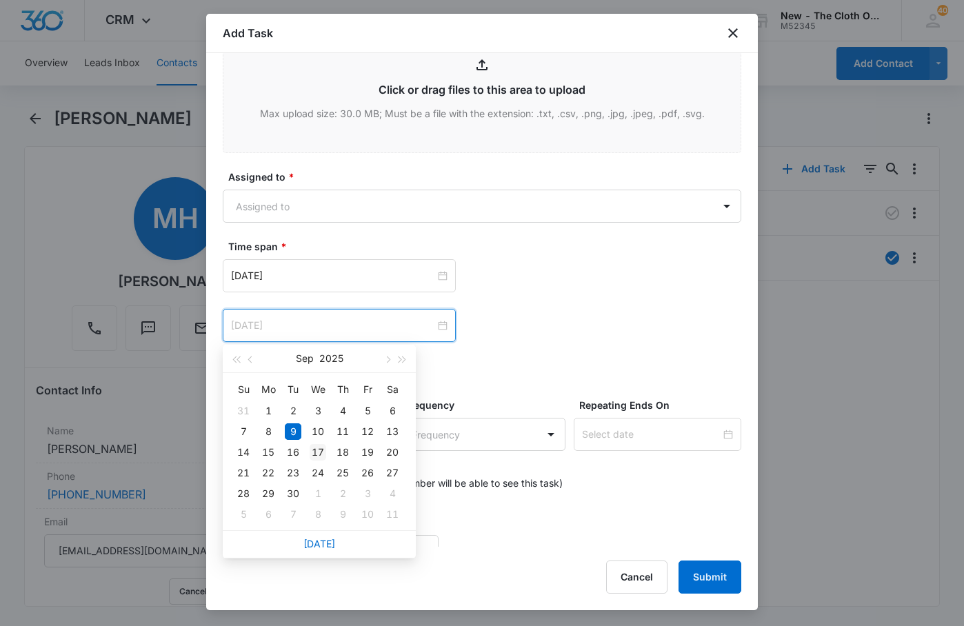
type input "[DATE]"
click at [321, 451] on div "17" at bounding box center [318, 452] width 17 height 17
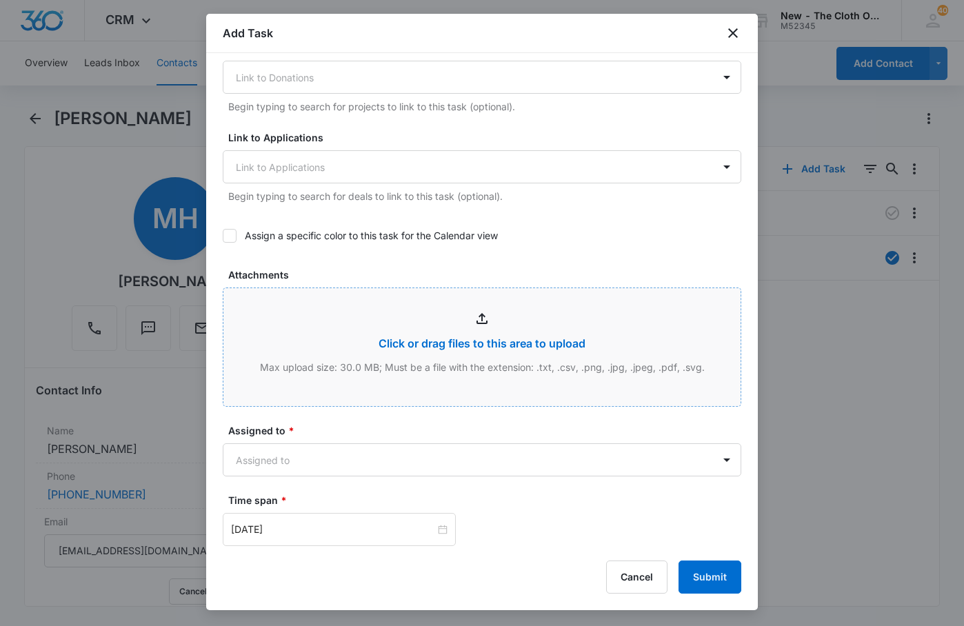
scroll to position [504, 0]
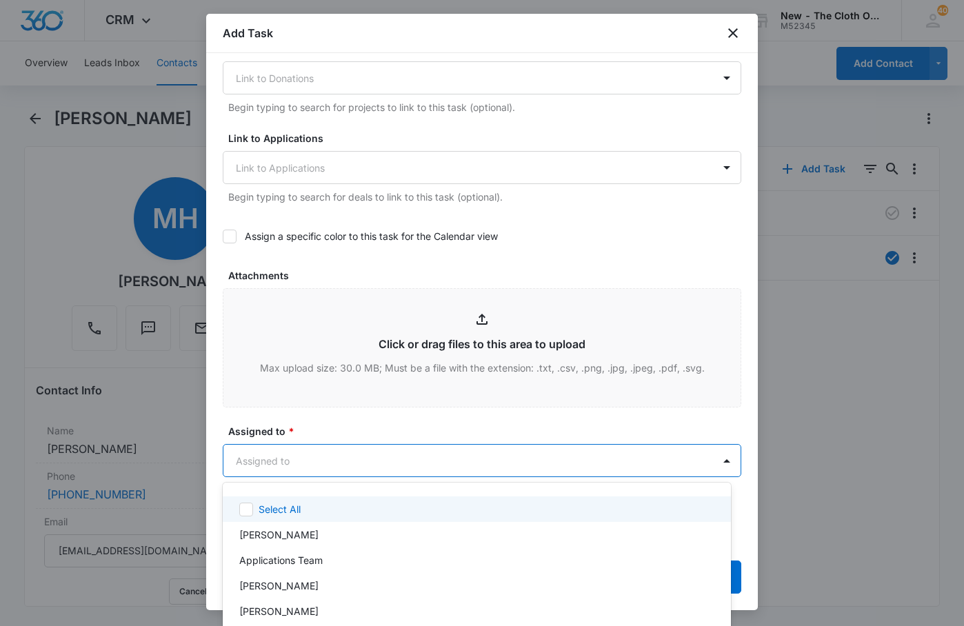
click at [300, 463] on body "CRM Apps Reputation Forms CRM Email Social Ads Intelligence Brand Settings New …" at bounding box center [482, 313] width 964 height 626
type input "ch"
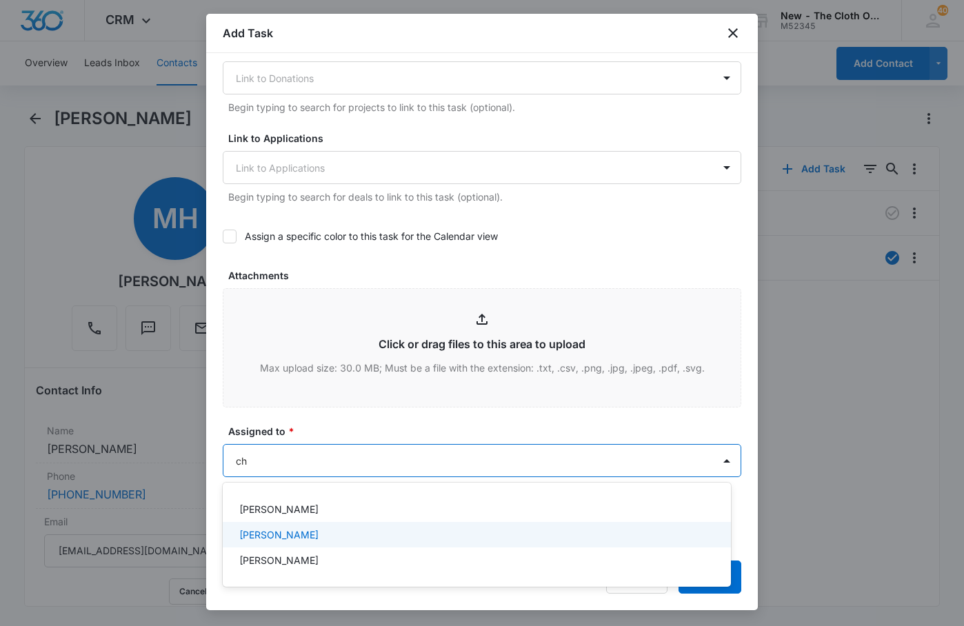
click at [301, 533] on p "[PERSON_NAME]" at bounding box center [278, 534] width 79 height 14
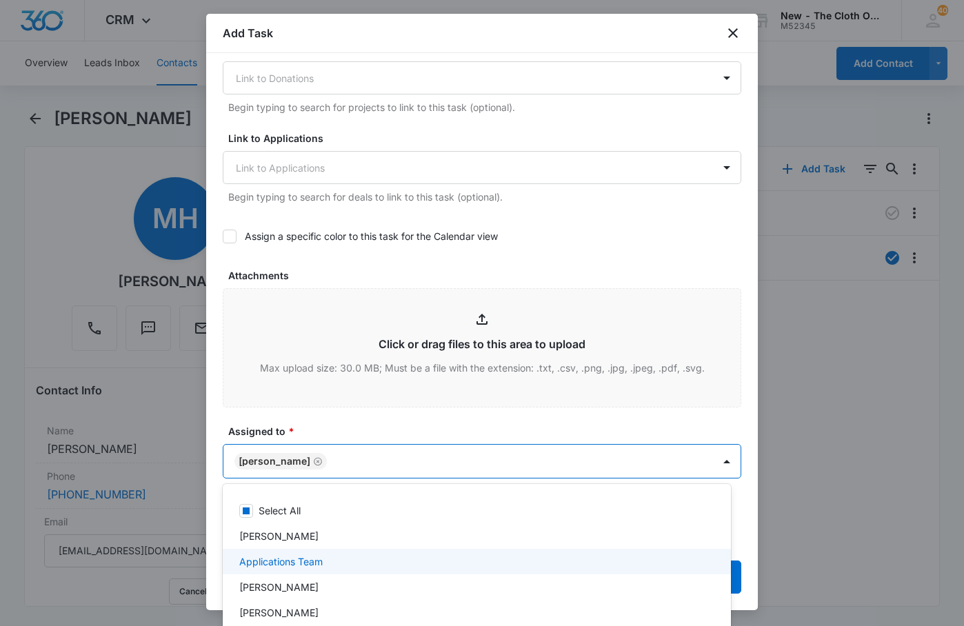
click at [736, 581] on div at bounding box center [482, 313] width 964 height 626
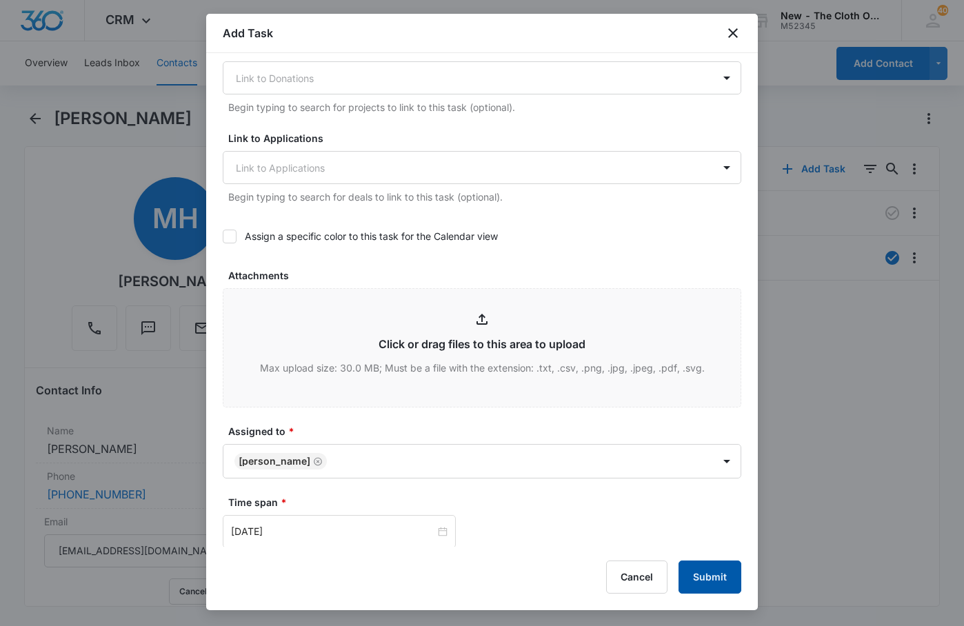
click at [725, 579] on button "Submit" at bounding box center [709, 577] width 63 height 33
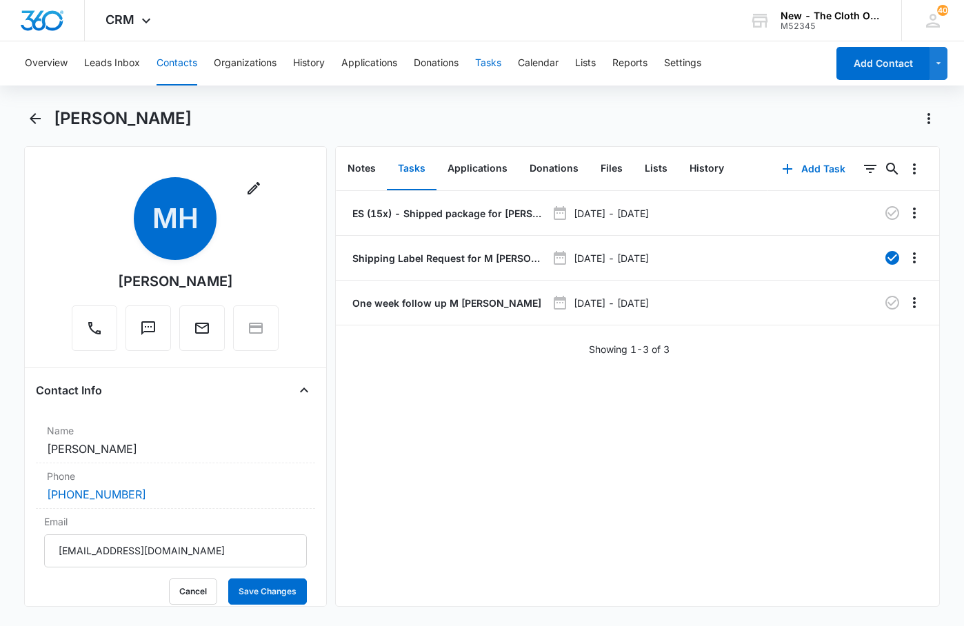
click at [489, 61] on button "Tasks" at bounding box center [488, 63] width 26 height 44
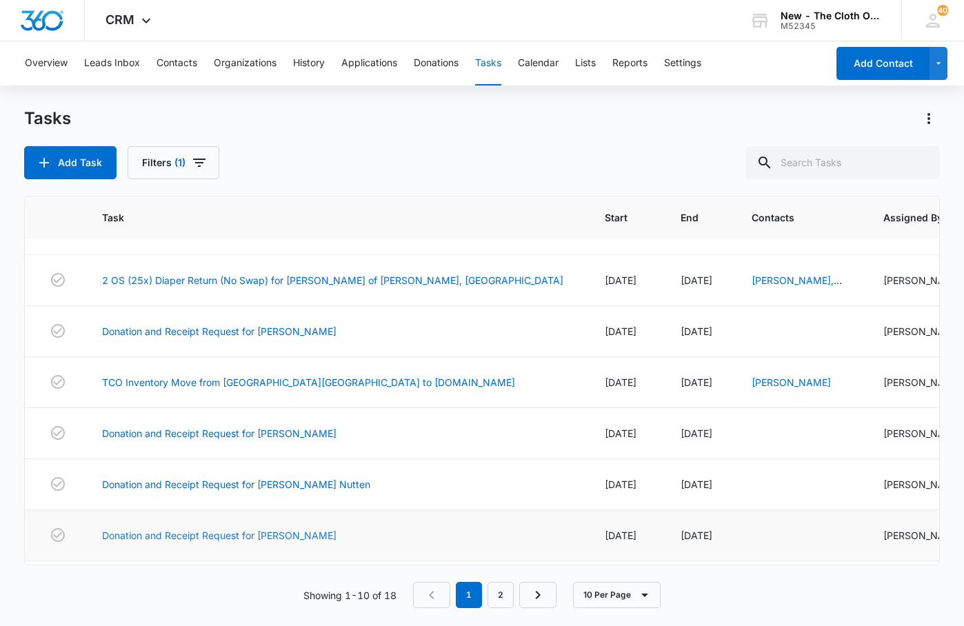
scroll to position [256, 0]
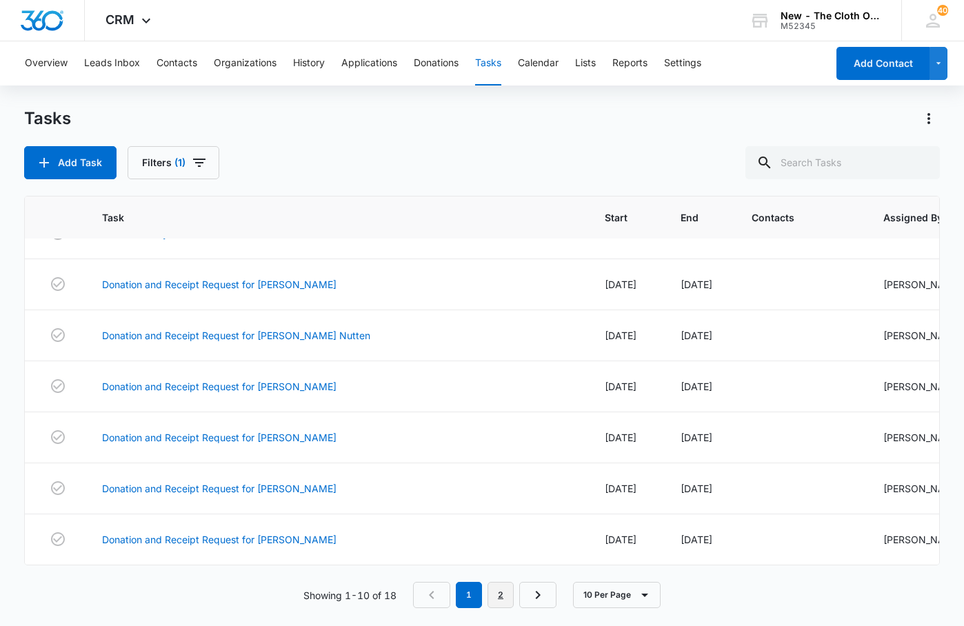
click at [504, 594] on link "2" at bounding box center [500, 595] width 26 height 26
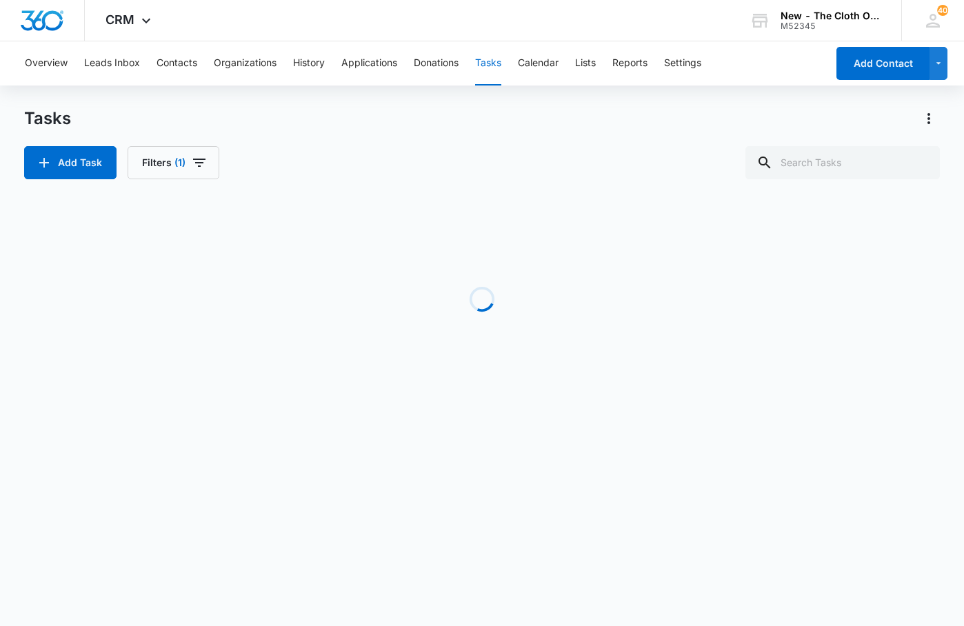
scroll to position [142, 0]
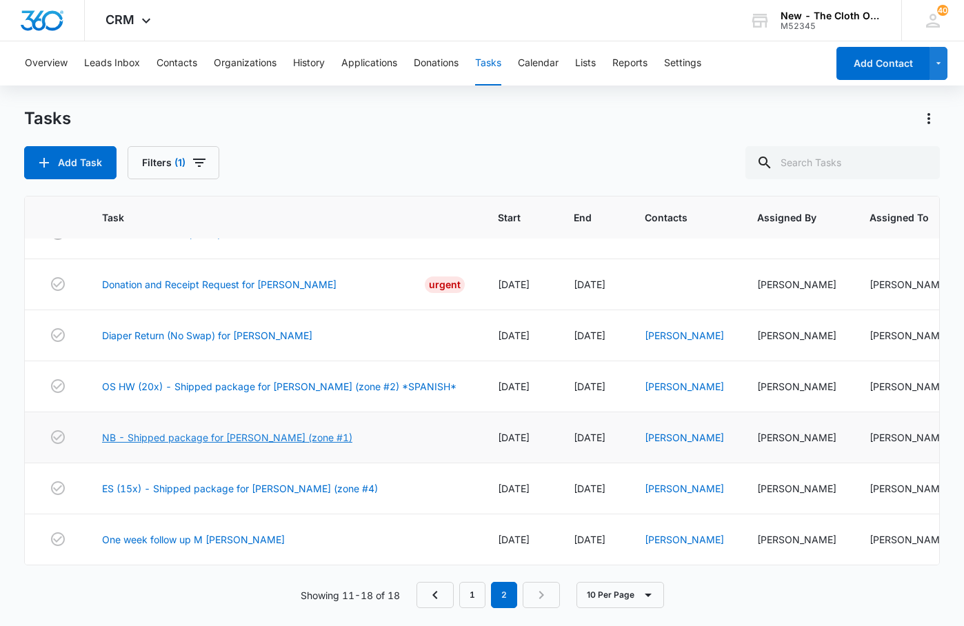
click at [256, 430] on link "NB - Shipped package for [PERSON_NAME] (zone #1)" at bounding box center [227, 437] width 250 height 14
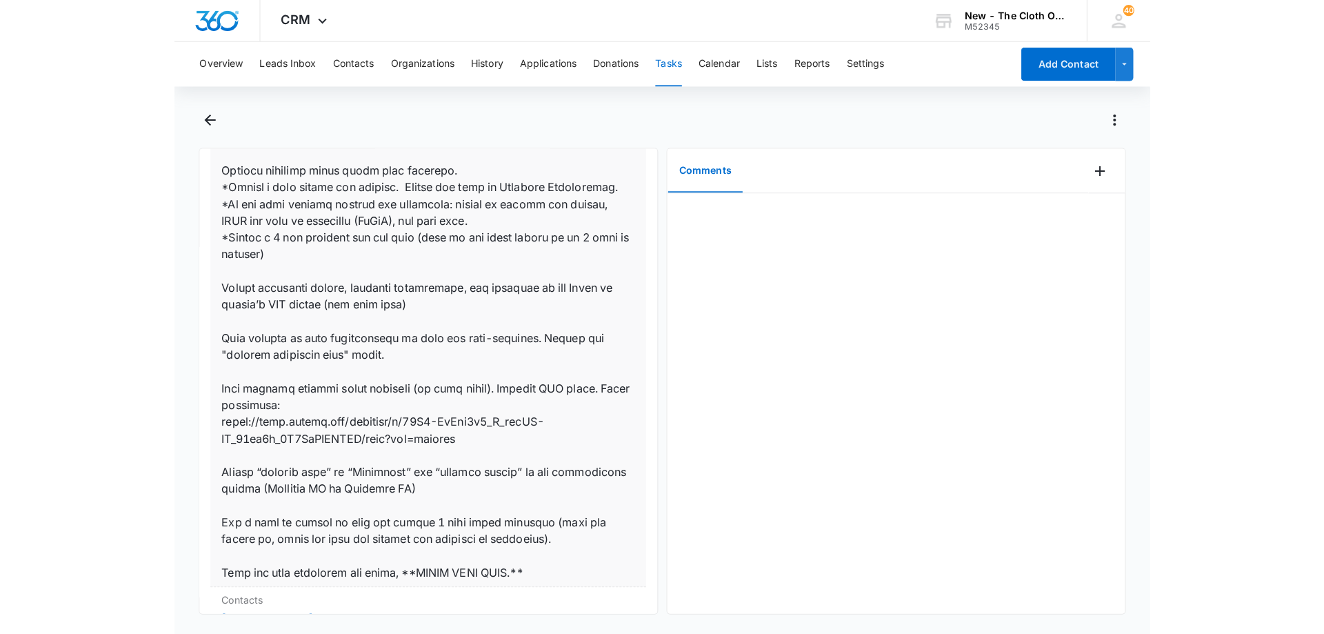
scroll to position [827, 0]
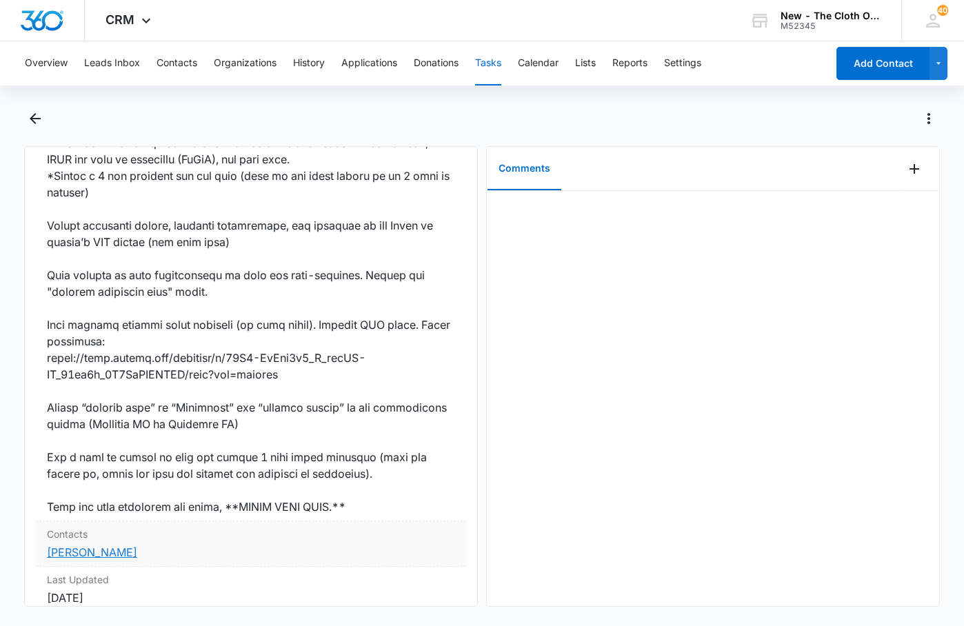
click at [77, 548] on link "[PERSON_NAME]" at bounding box center [92, 552] width 90 height 14
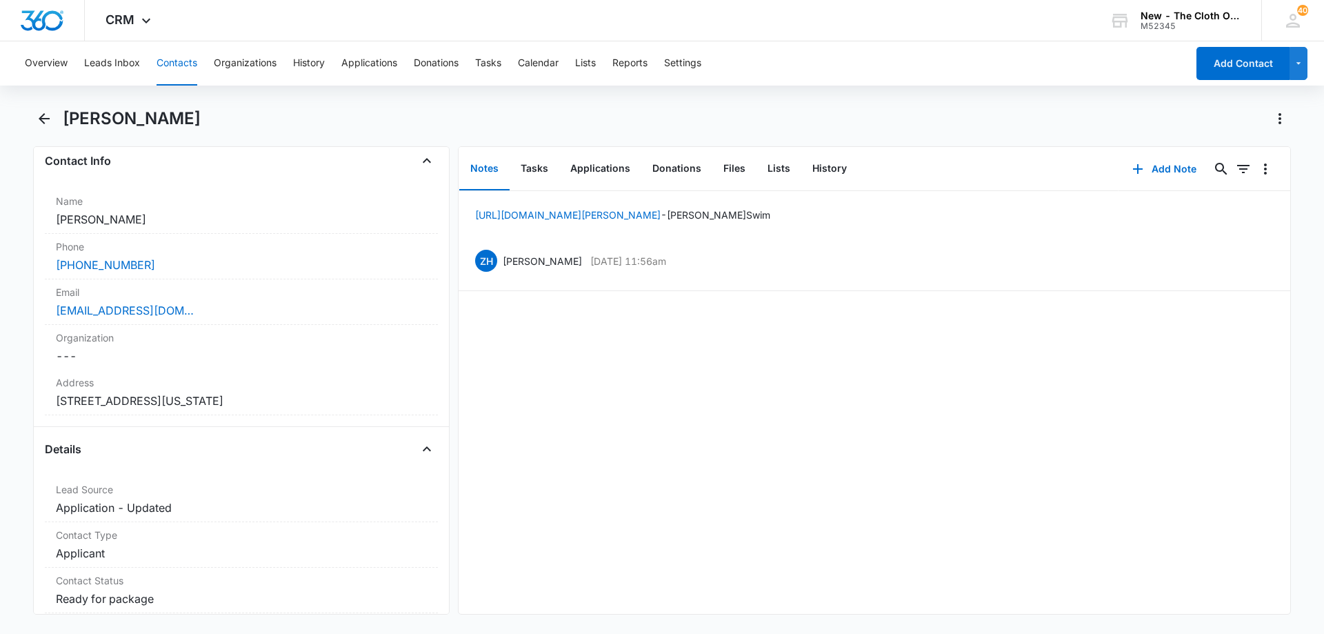
scroll to position [276, 0]
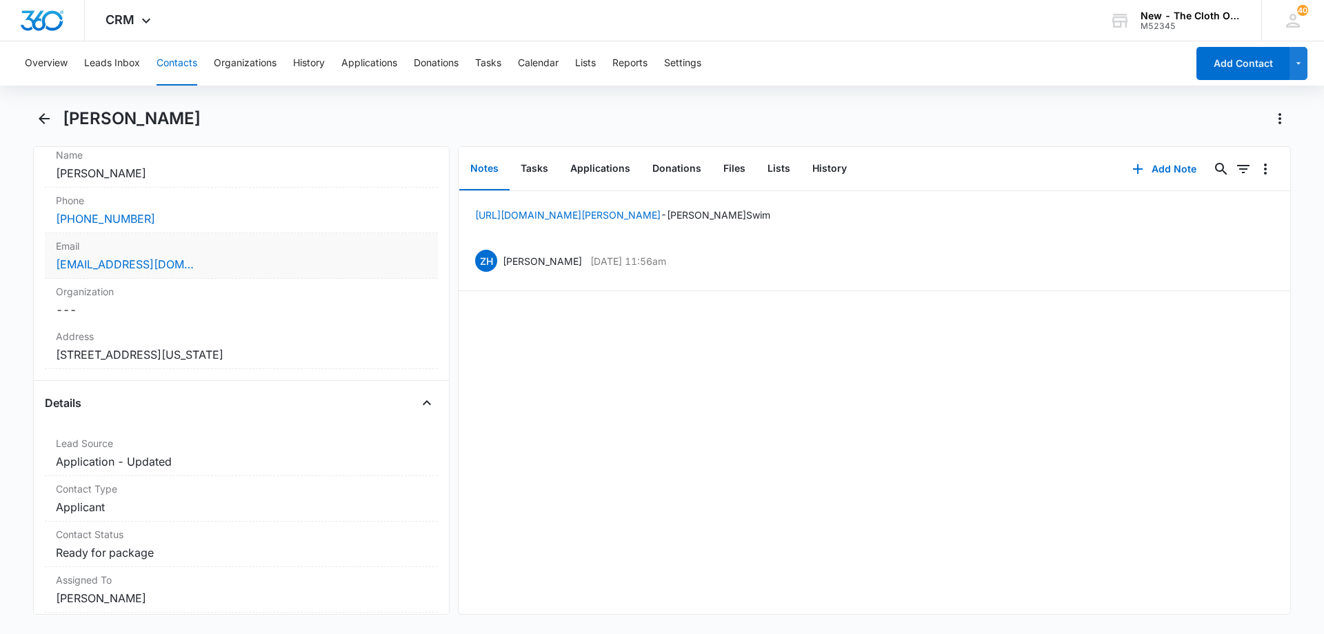
click at [226, 270] on div "[EMAIL_ADDRESS][DOMAIN_NAME]" at bounding box center [241, 264] width 371 height 17
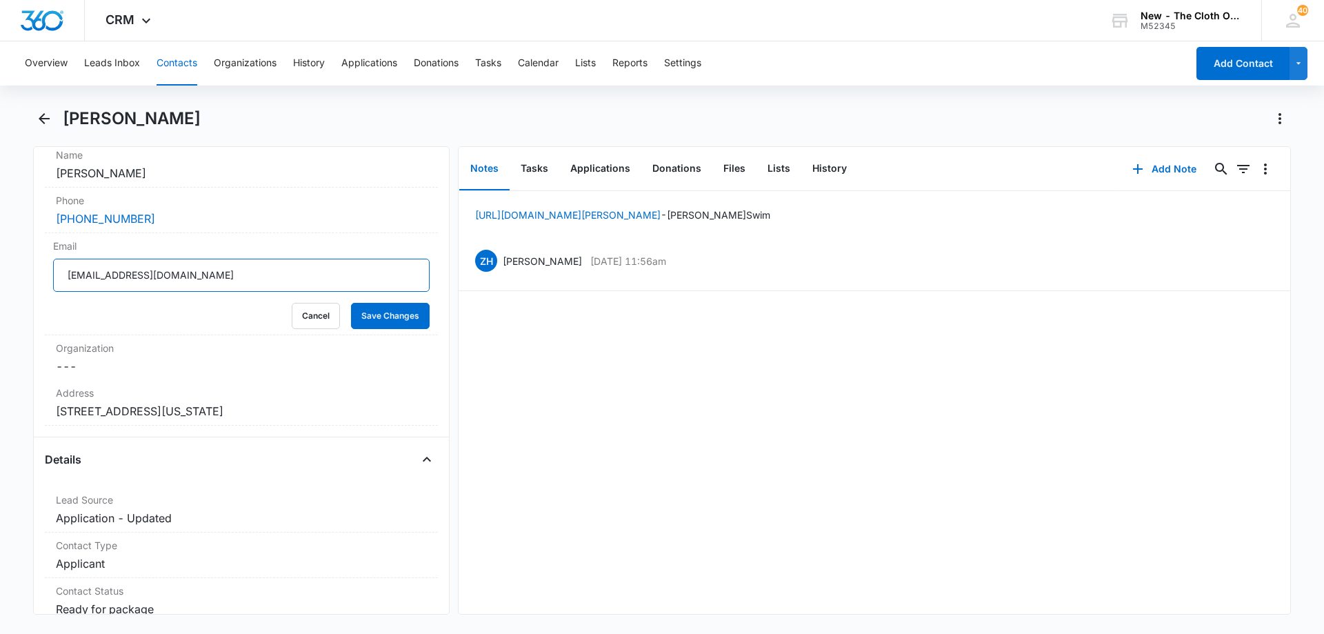
drag, startPoint x: 88, startPoint y: 274, endPoint x: 0, endPoint y: 263, distance: 88.9
click at [0, 263] on main "[PERSON_NAME] Remove AB [PERSON_NAME] Contact Info Name Cancel Save Changes [PE…" at bounding box center [662, 369] width 1324 height 523
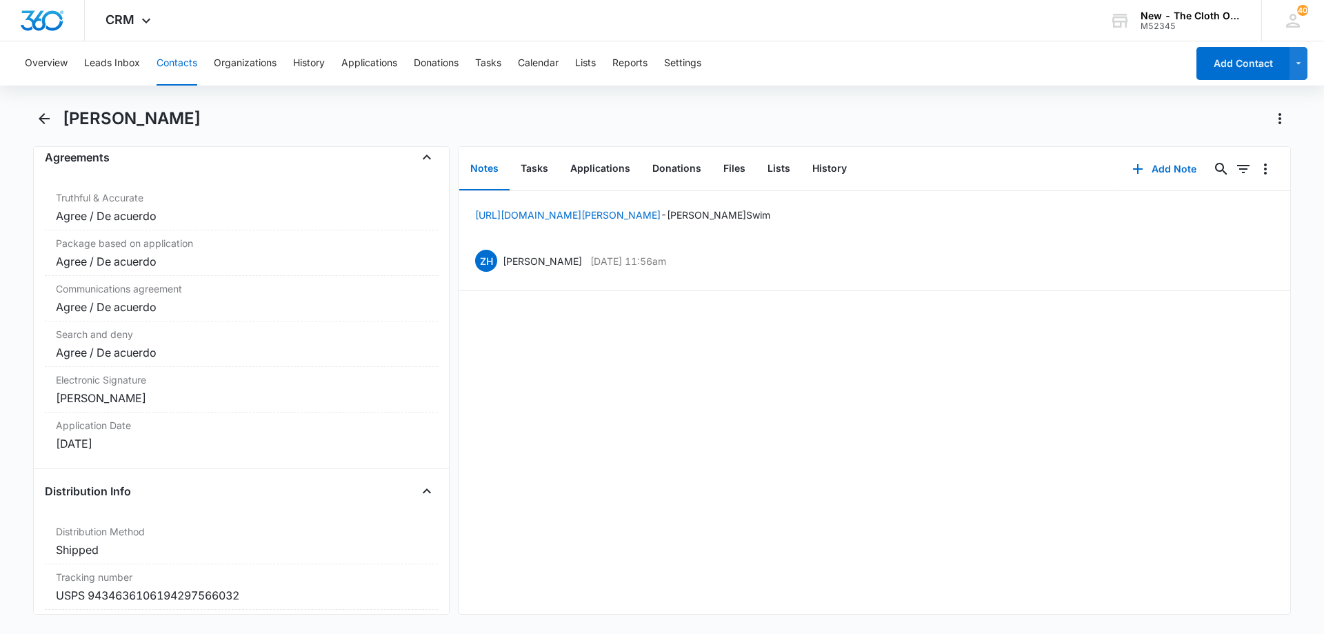
scroll to position [3034, 0]
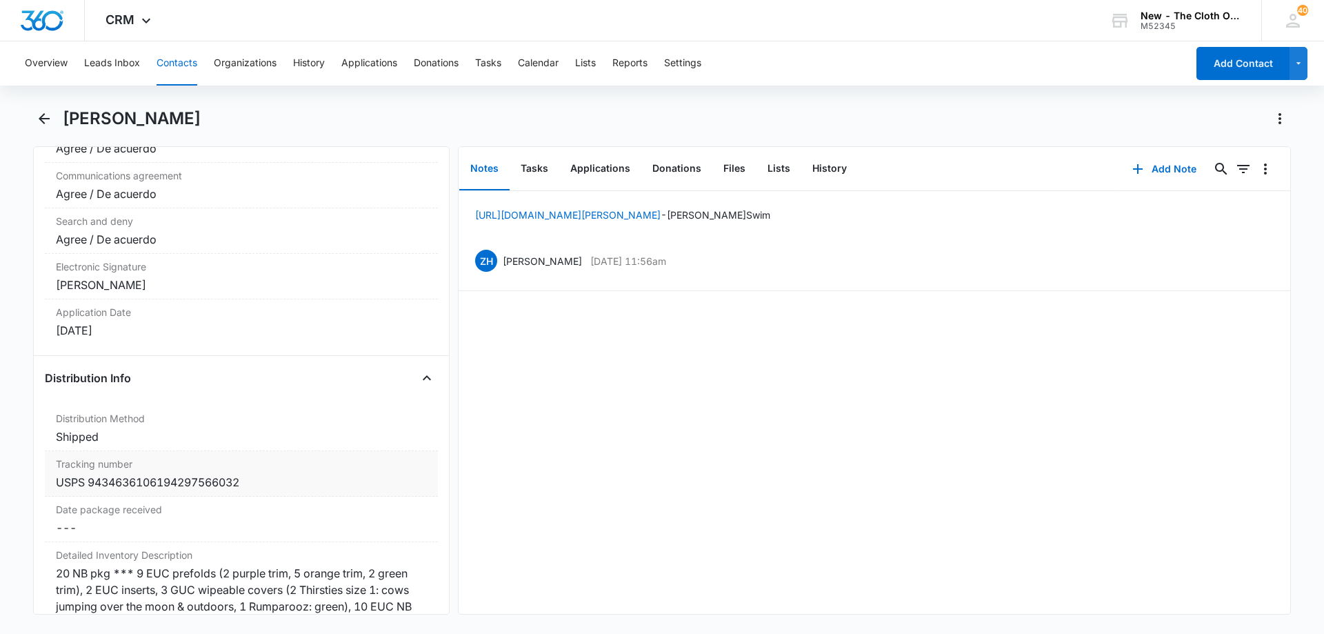
click at [232, 478] on div "USPS 9434636106194297566032" at bounding box center [241, 482] width 371 height 17
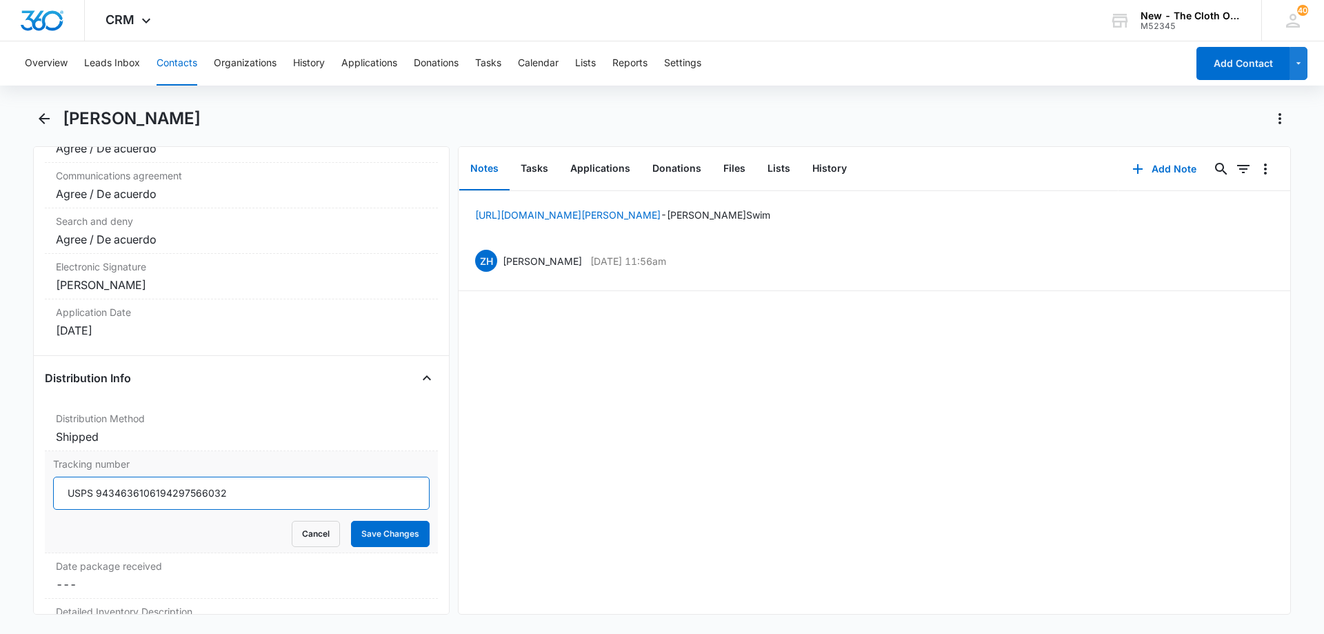
drag, startPoint x: 258, startPoint y: 495, endPoint x: 95, endPoint y: 494, distance: 162.7
click at [95, 494] on input "USPS 9434636106194297566032" at bounding box center [241, 492] width 376 height 33
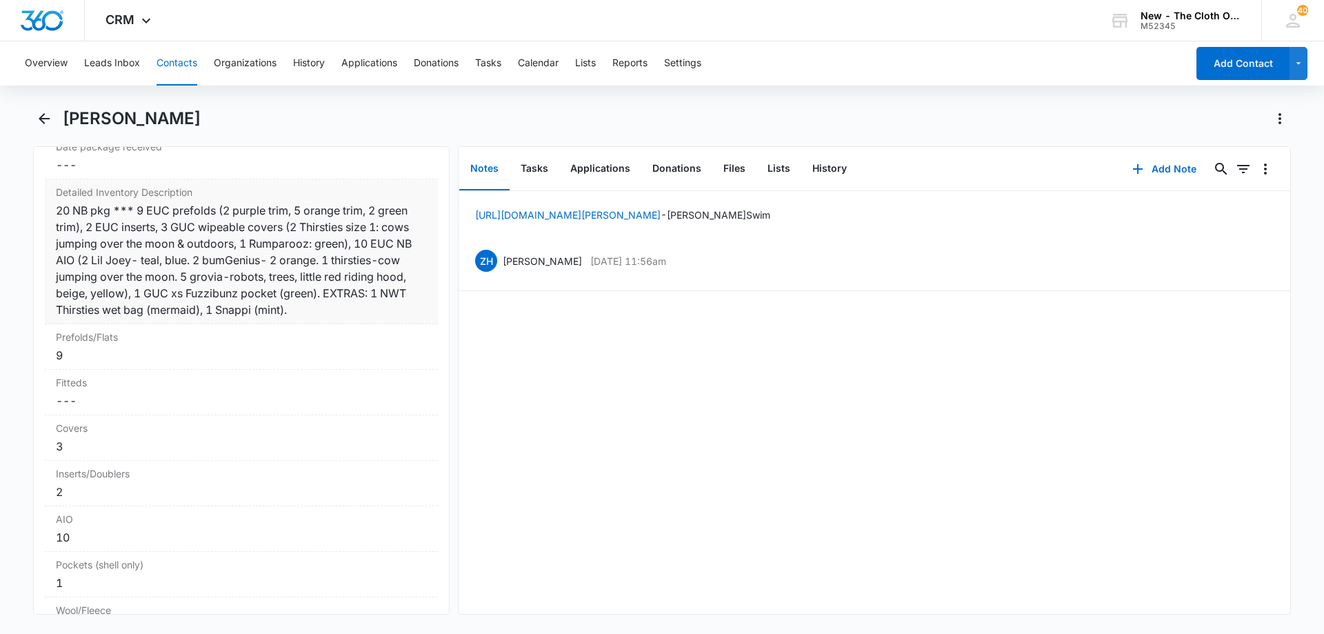
scroll to position [3378, 0]
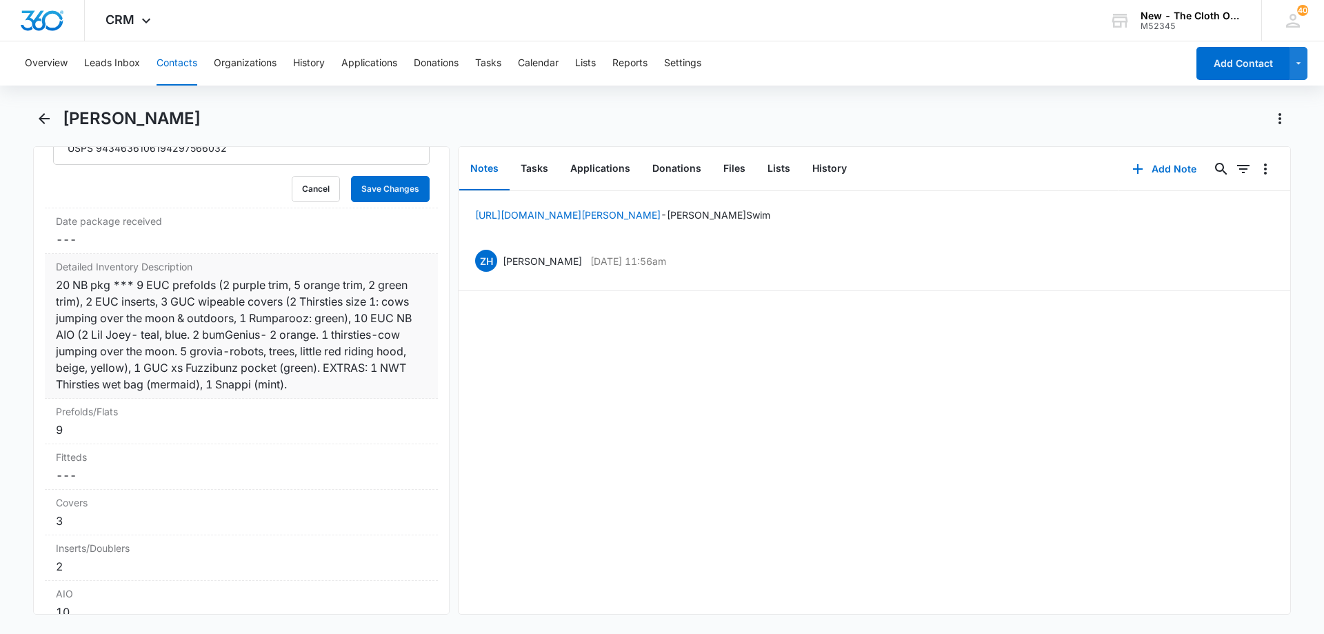
click at [294, 384] on div "20 NB pkg *** 9 EUC prefolds (2 purple trim, 5 orange trim, 2 green trim), 2 EU…" at bounding box center [241, 334] width 371 height 116
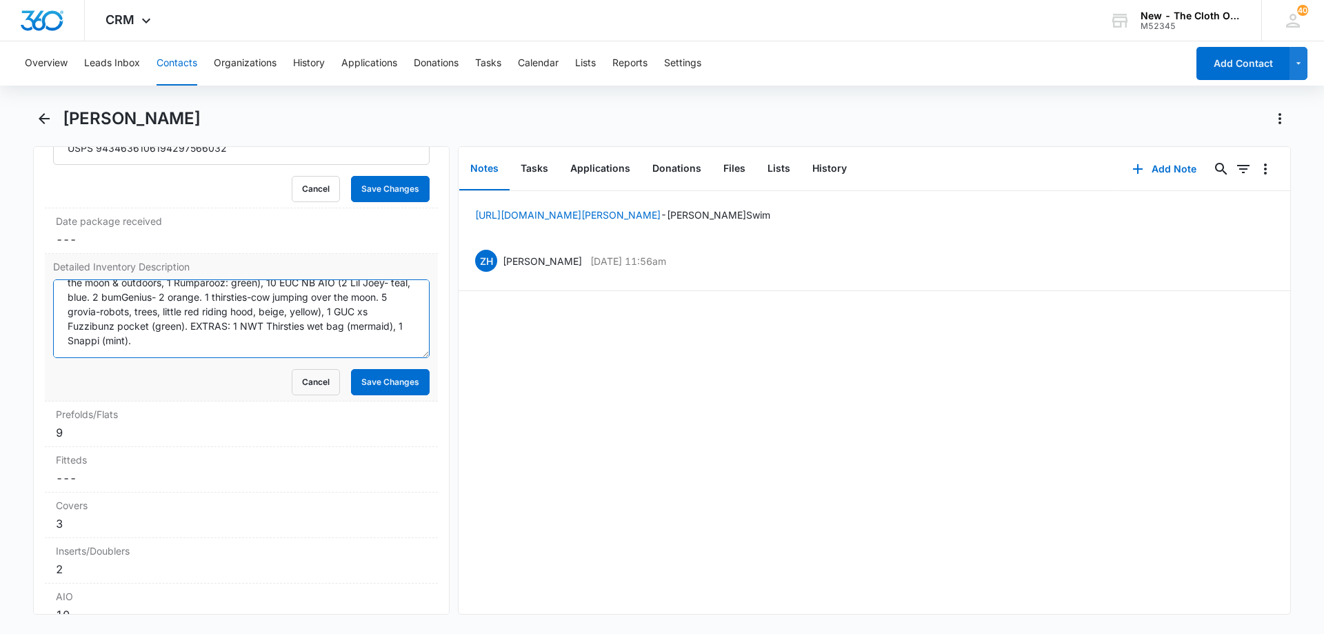
scroll to position [0, 0]
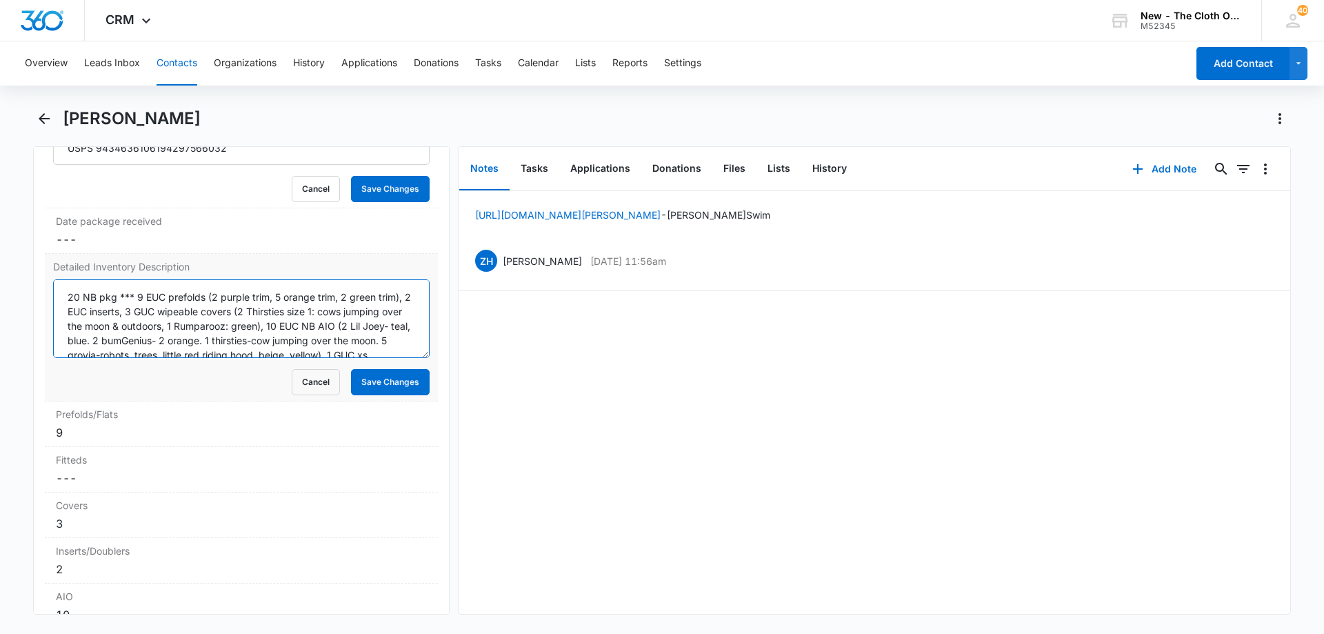
drag, startPoint x: 309, startPoint y: 345, endPoint x: 137, endPoint y: 294, distance: 179.1
click at [137, 294] on textarea "20 NB pkg *** 9 EUC prefolds (2 purple trim, 5 orange trim, 2 green trim), 2 EU…" at bounding box center [241, 318] width 376 height 79
click at [510, 166] on button "Tasks" at bounding box center [535, 169] width 50 height 43
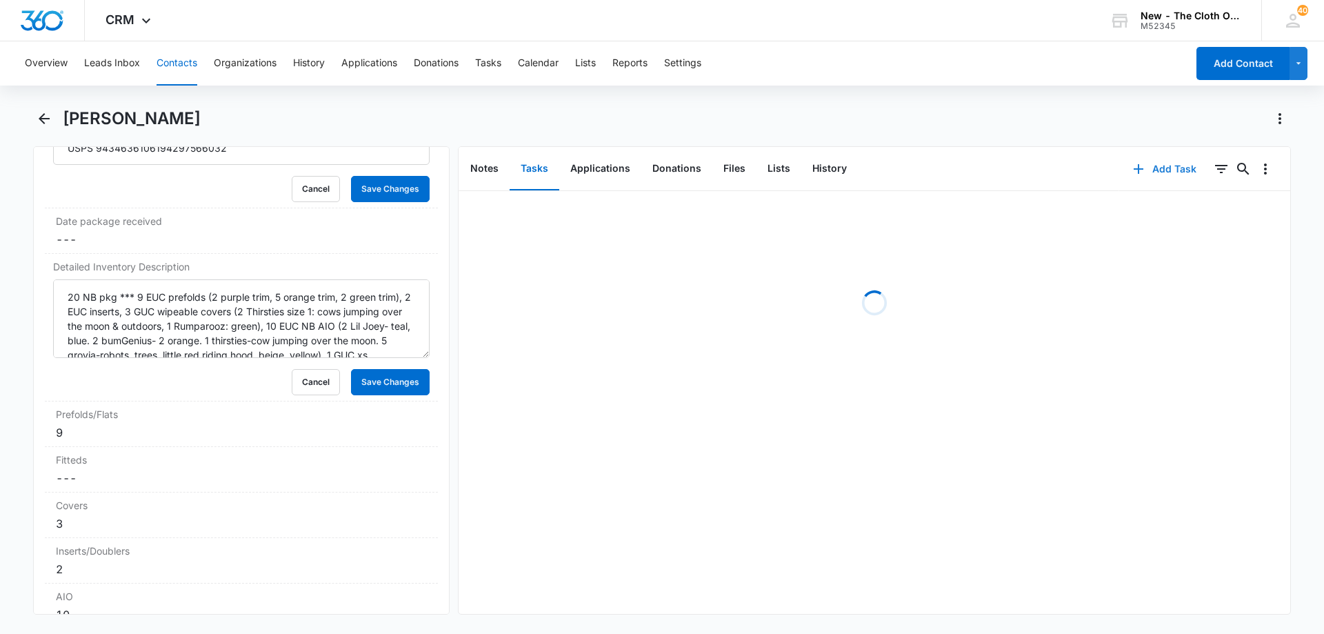
click at [963, 172] on button "Add Task" at bounding box center [1164, 168] width 91 height 33
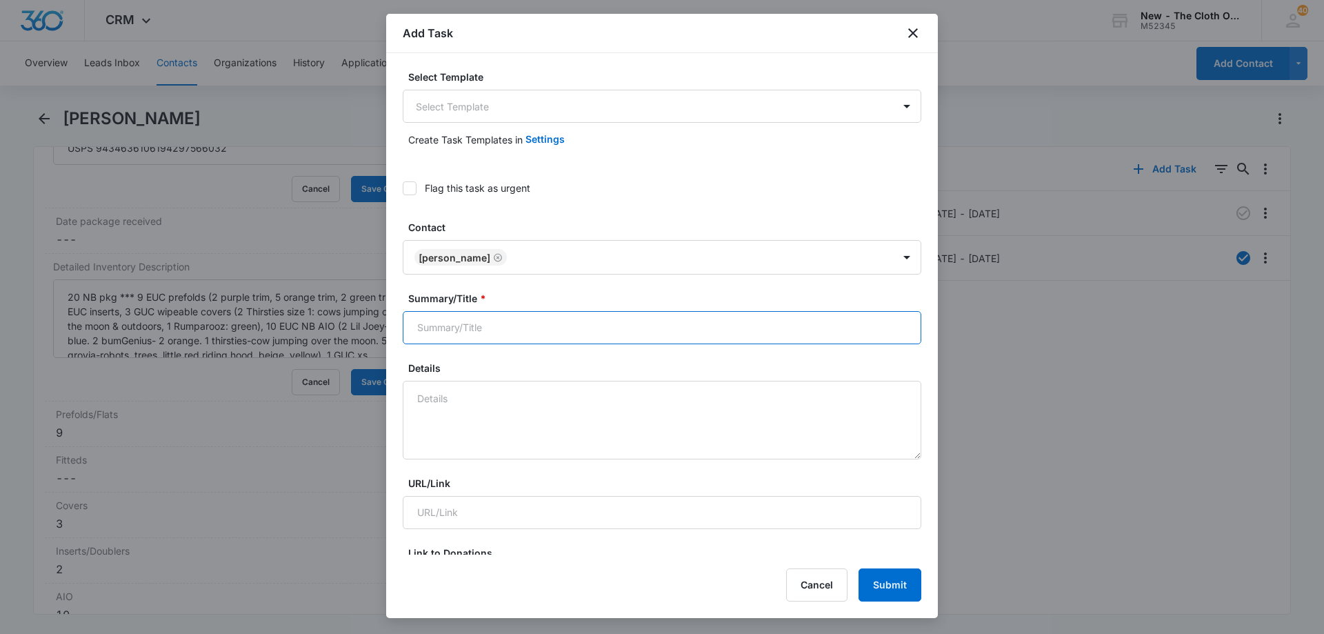
click at [478, 337] on input "Summary/Title *" at bounding box center [662, 327] width 518 height 33
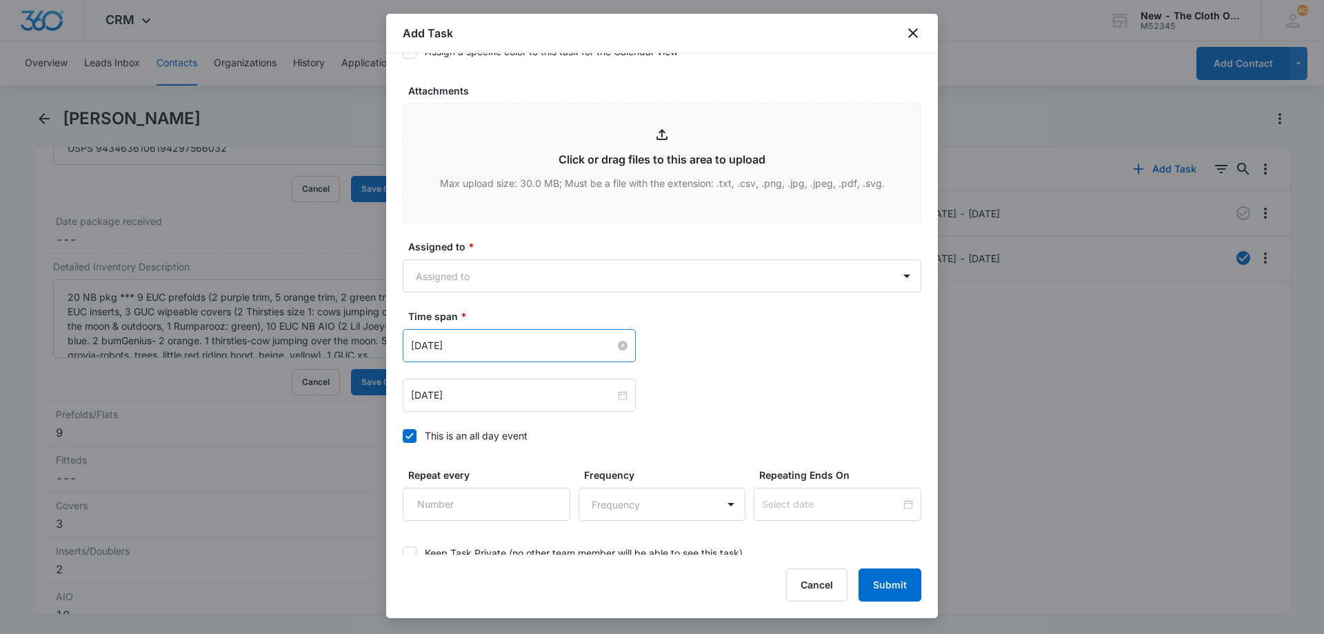
scroll to position [689, 0]
type input "One week follow up A [PERSON_NAME]"
click at [501, 292] on form "Select Template Select Template Create Task Templates in Settings Flag this tas…" at bounding box center [662, 8] width 518 height 1257
click at [498, 281] on body "CRM Apps Reputation Forms CRM Email Social Ads Intelligence Brand Settings New …" at bounding box center [662, 317] width 1324 height 634
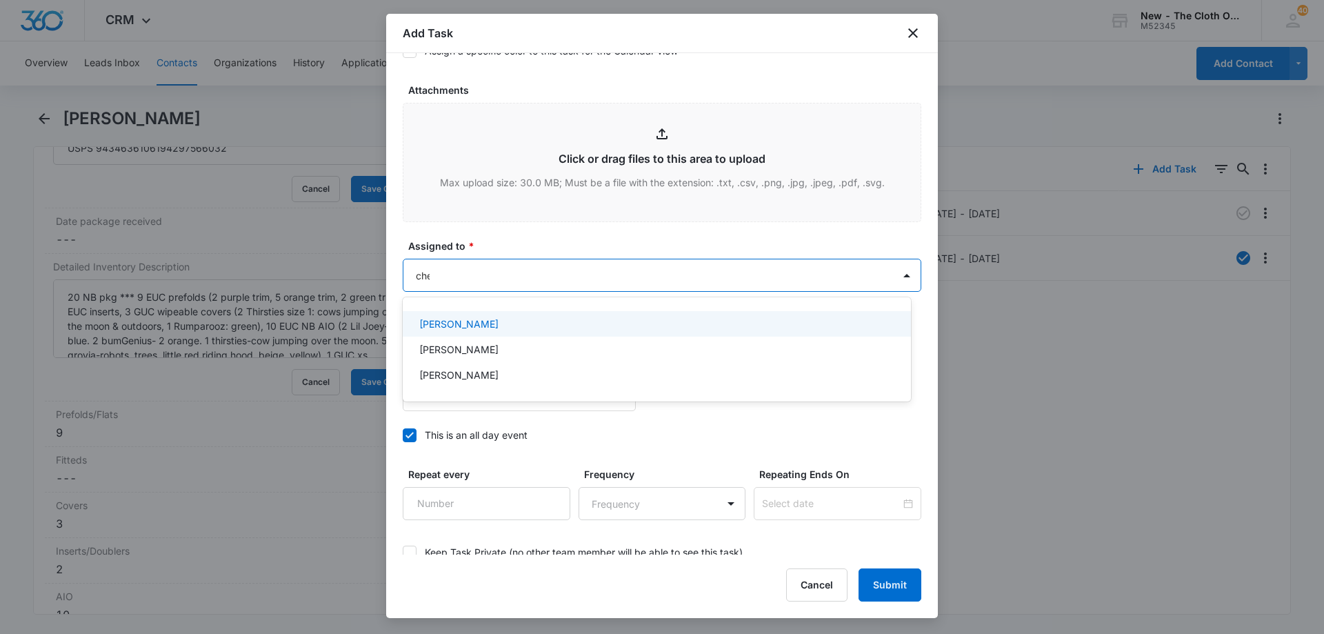
type input "cheye"
click at [522, 327] on div "[PERSON_NAME]" at bounding box center [655, 323] width 472 height 14
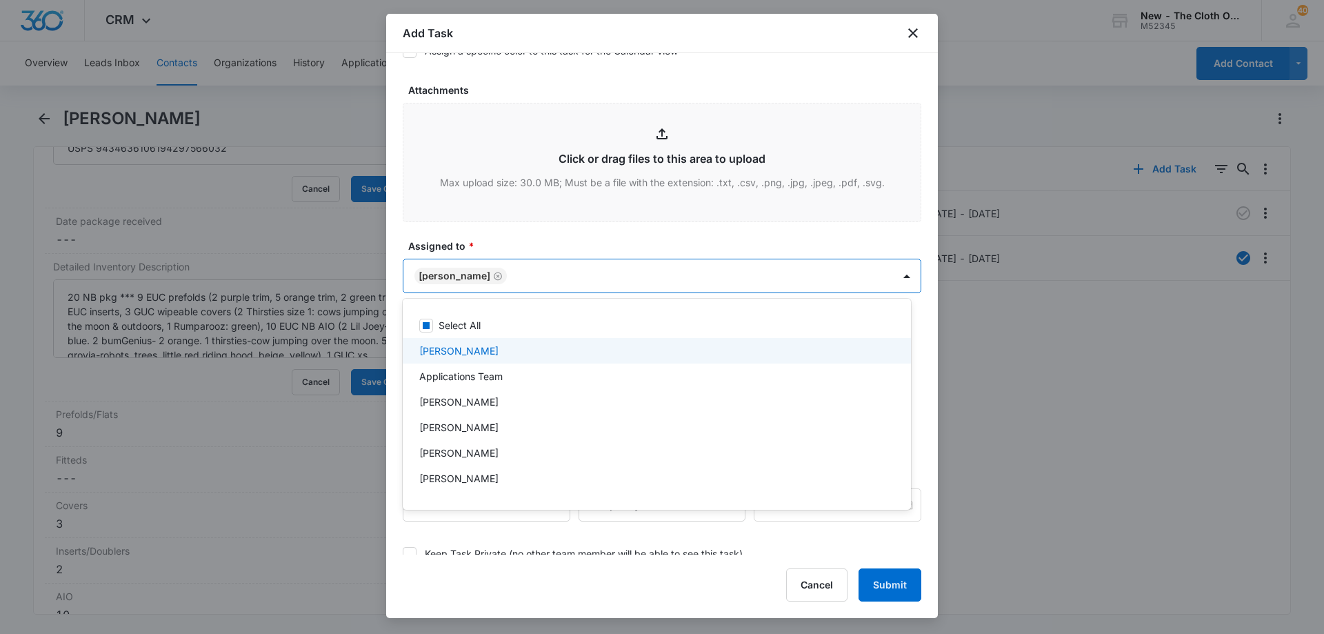
click at [586, 248] on div at bounding box center [662, 317] width 1324 height 634
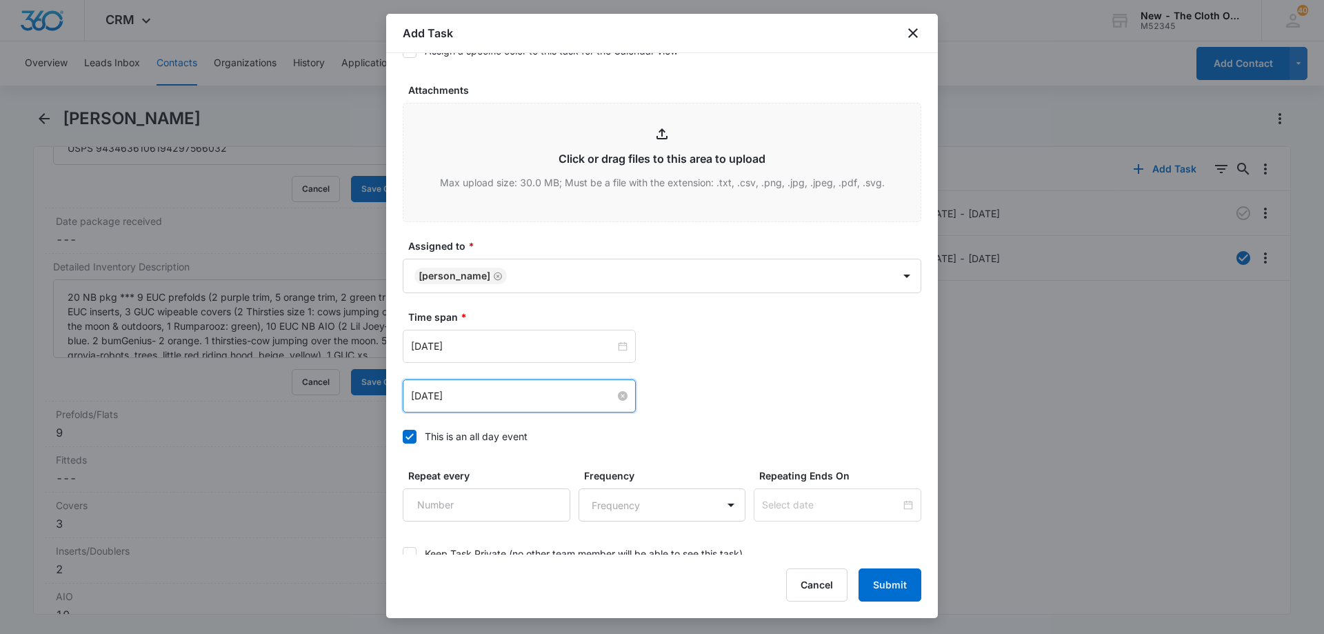
click at [530, 396] on input "[DATE]" at bounding box center [513, 395] width 204 height 15
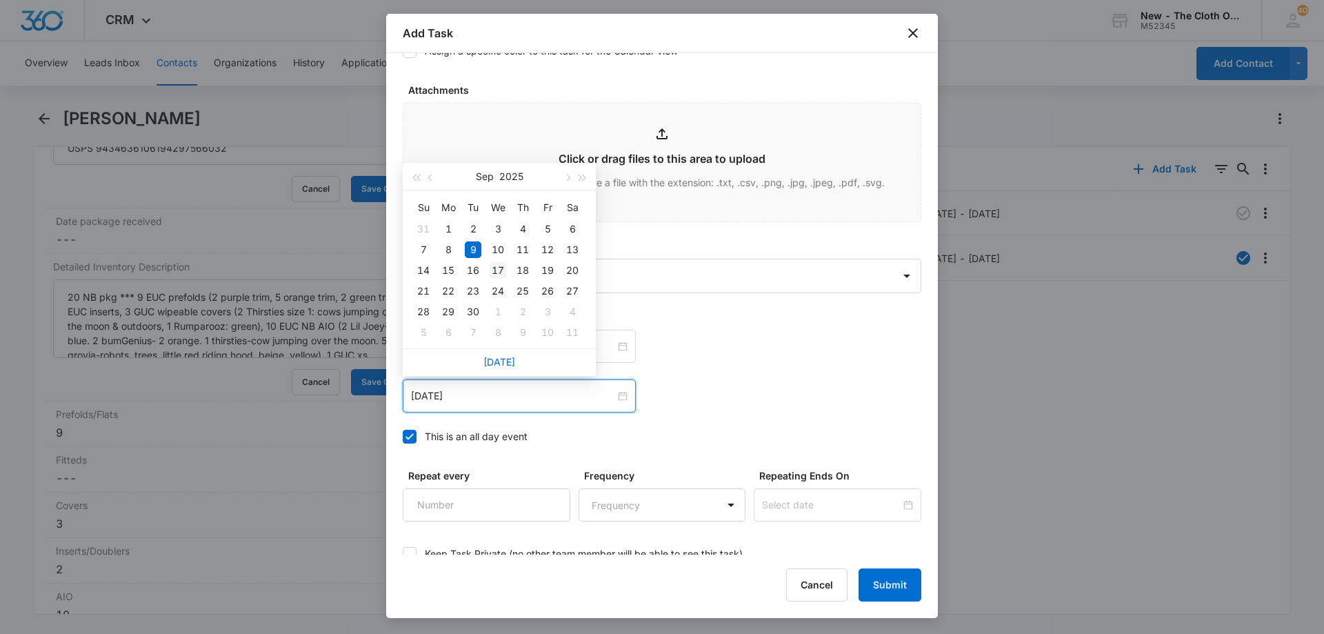
type input "[DATE]"
click at [497, 268] on div "17" at bounding box center [498, 270] width 17 height 17
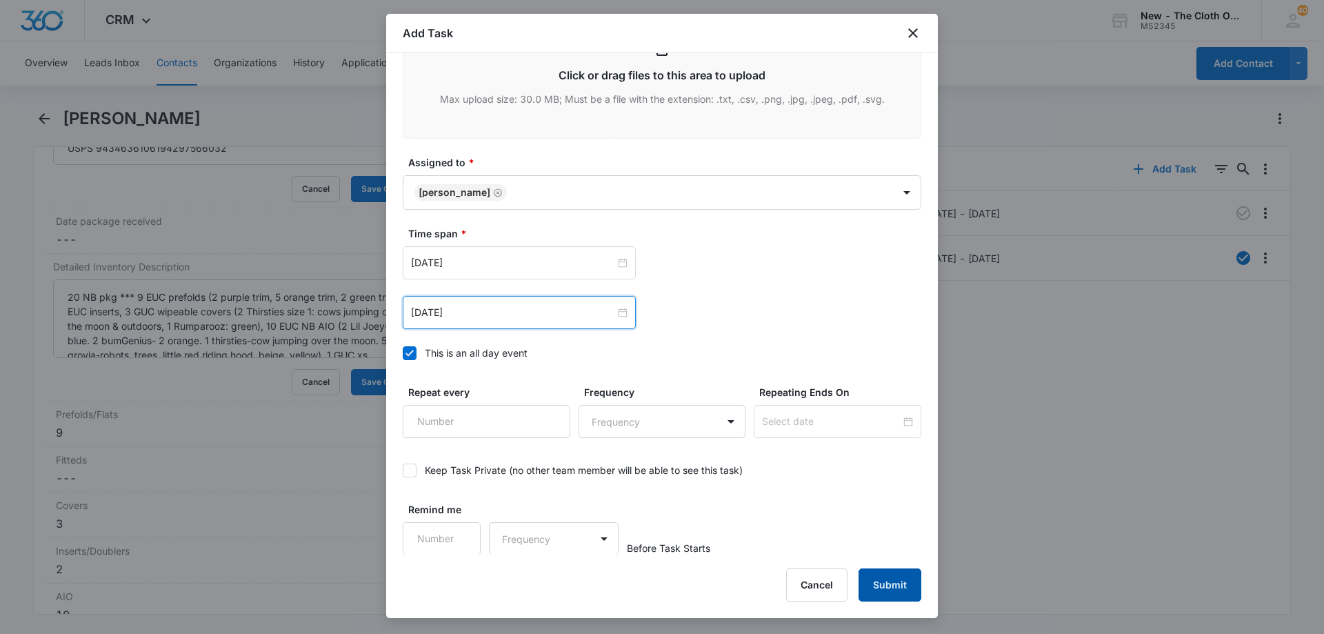
scroll to position [774, 0]
click at [902, 585] on button "Submit" at bounding box center [889, 584] width 63 height 33
